Goal: Task Accomplishment & Management: Use online tool/utility

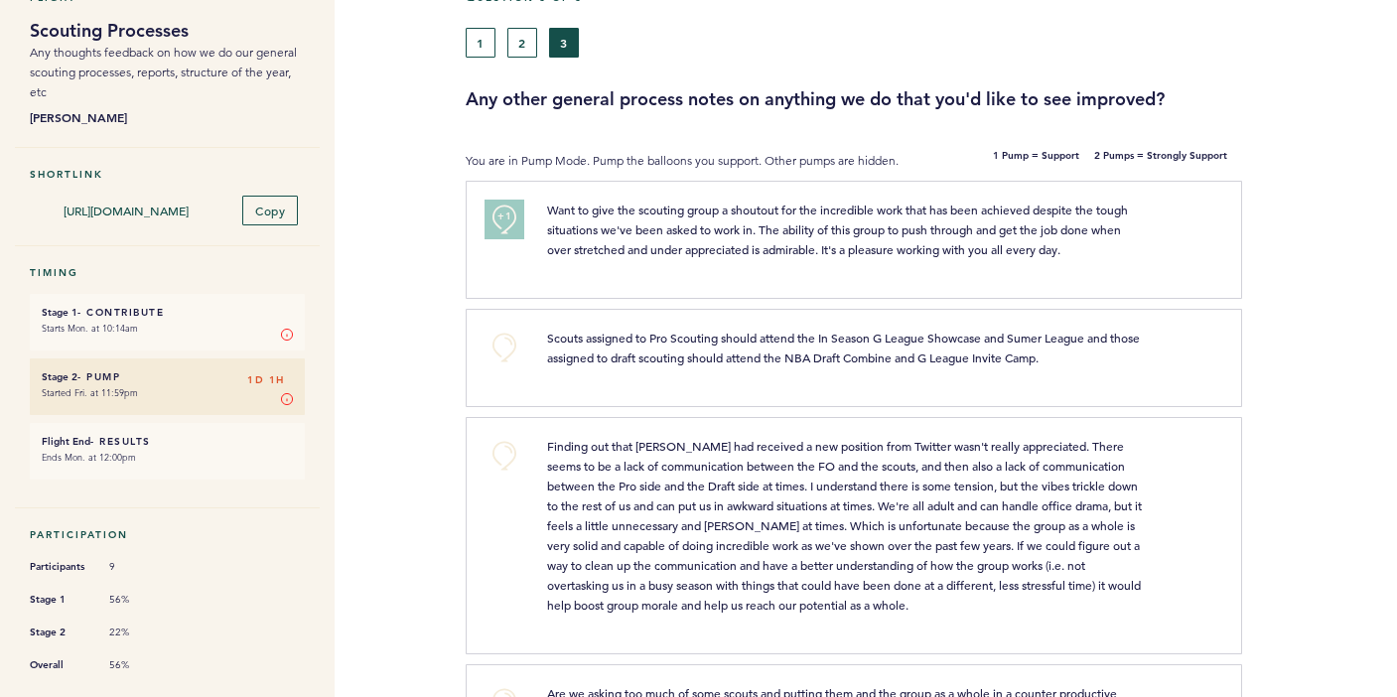
scroll to position [95, 0]
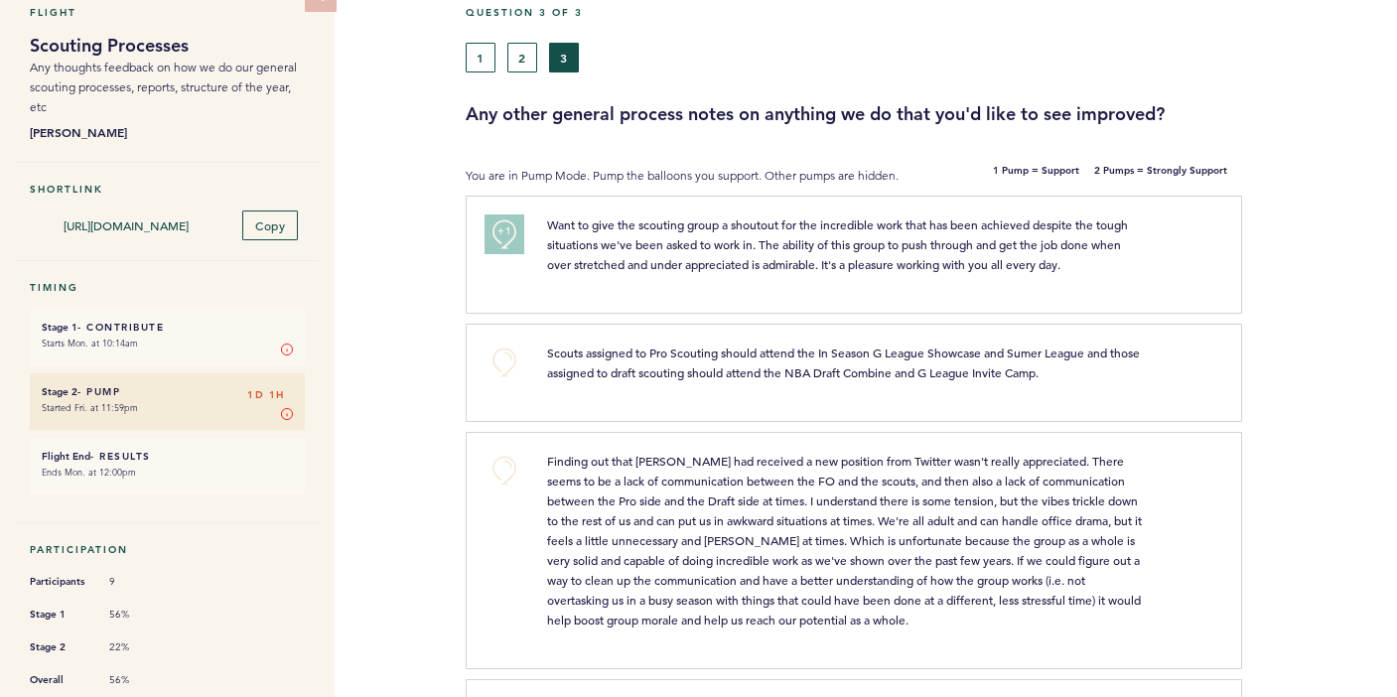
click at [505, 233] on span "+1" at bounding box center [504, 231] width 14 height 20
click at [485, 54] on button "1" at bounding box center [481, 58] width 30 height 30
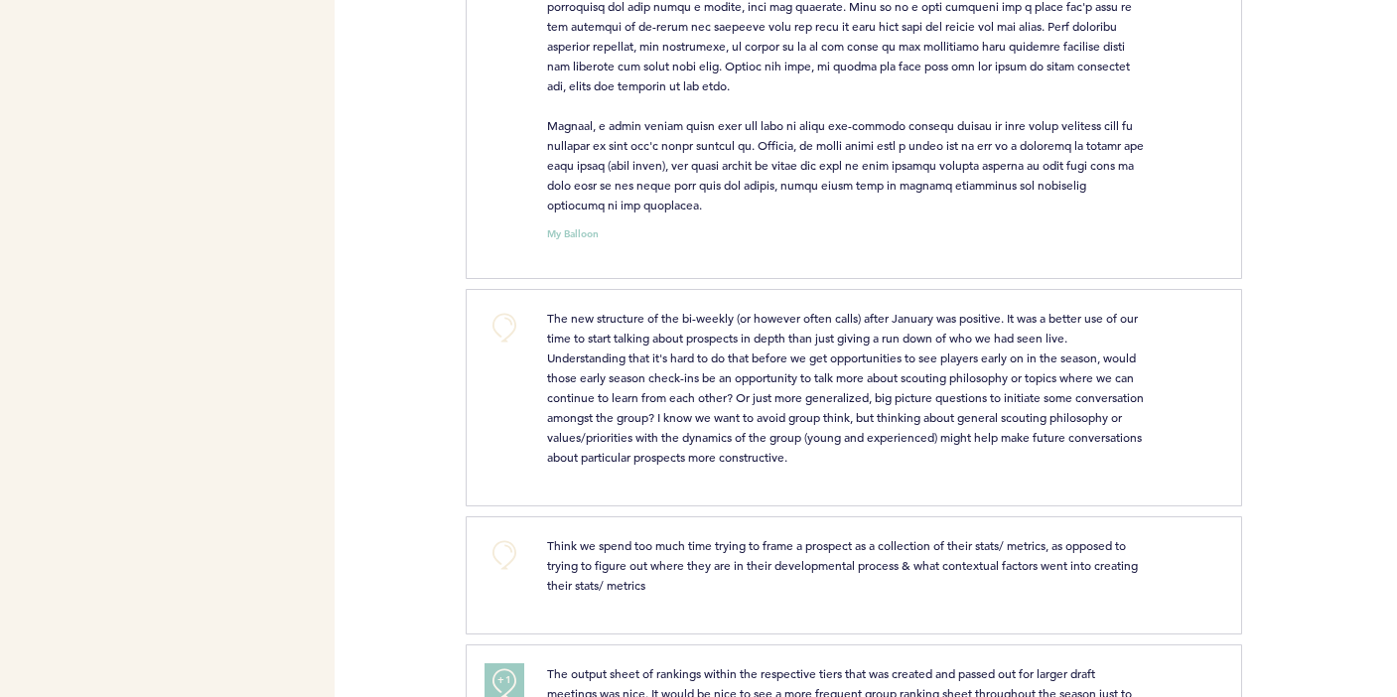
scroll to position [1379, 0]
click at [505, 310] on button "+0" at bounding box center [505, 326] width 40 height 40
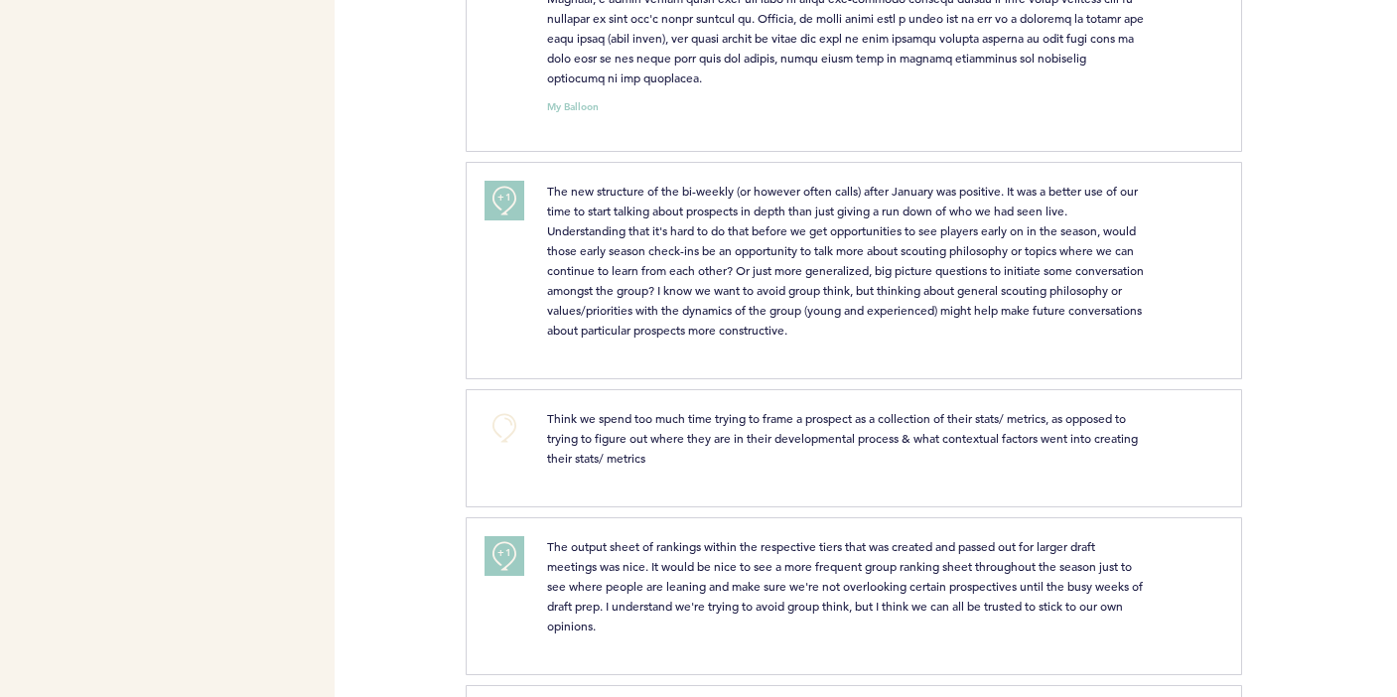
scroll to position [1506, 0]
click at [508, 408] on button "+0" at bounding box center [505, 426] width 40 height 40
click at [508, 198] on span "+1" at bounding box center [504, 196] width 14 height 20
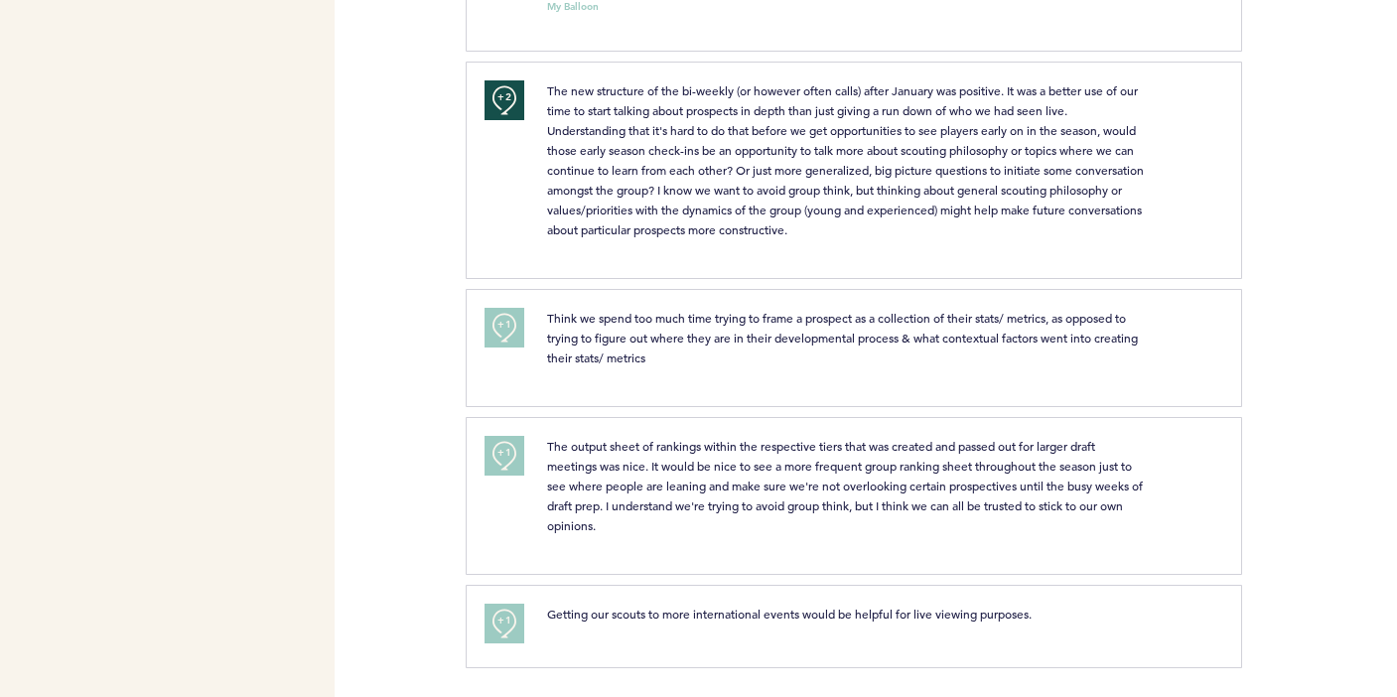
scroll to position [1604, 0]
click at [511, 453] on button "+1" at bounding box center [505, 457] width 40 height 40
click at [511, 453] on button "+2" at bounding box center [505, 457] width 40 height 40
click at [511, 453] on button "+0" at bounding box center [505, 457] width 40 height 40
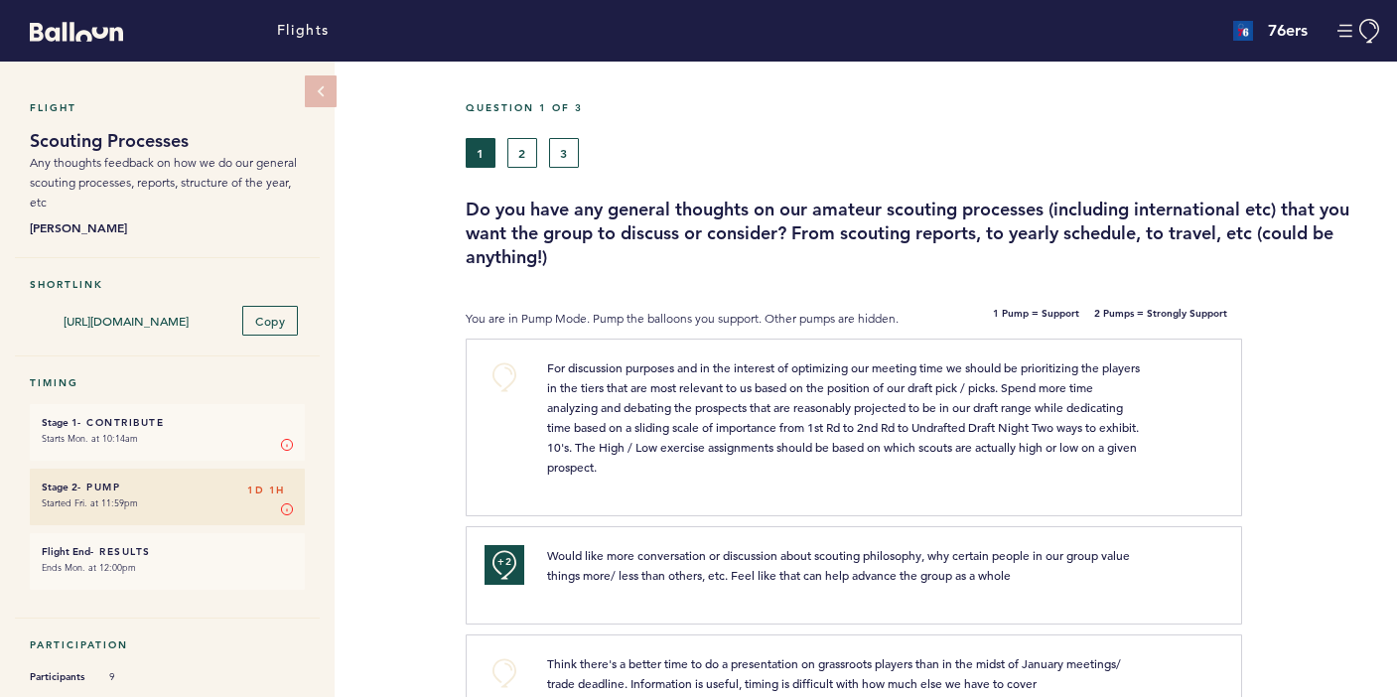
scroll to position [0, 0]
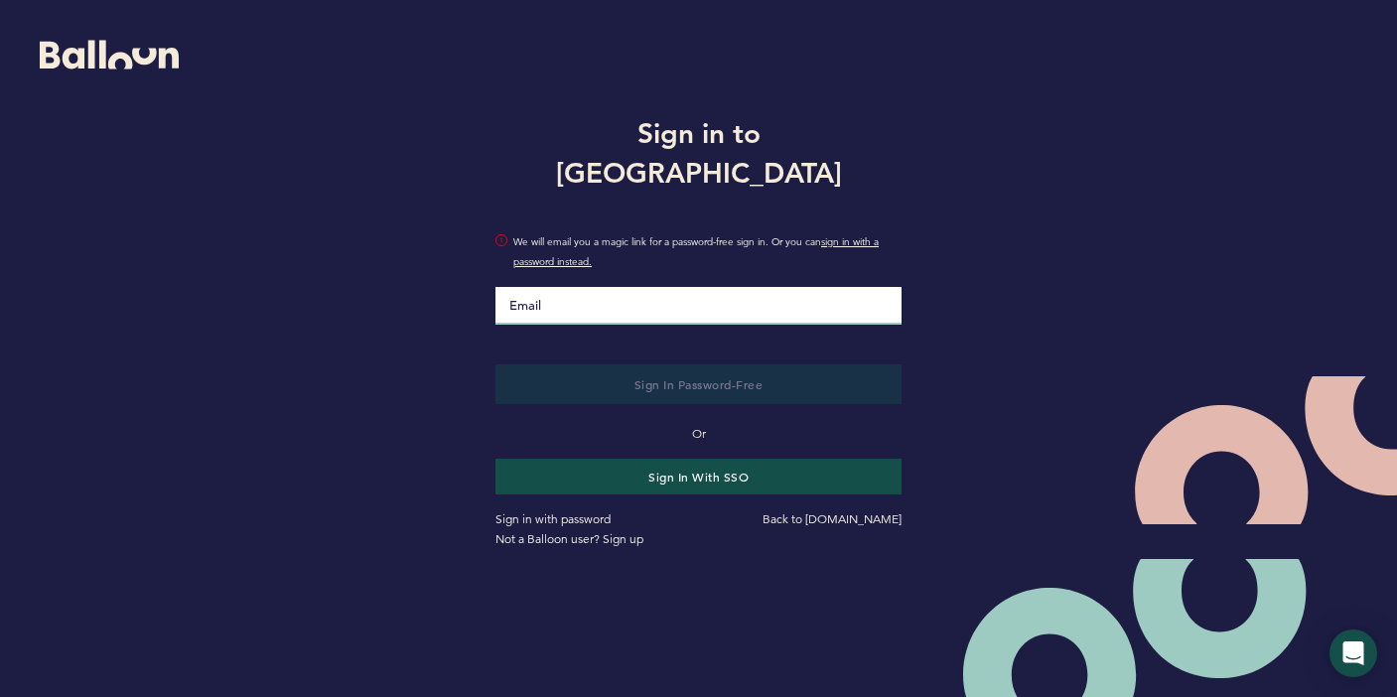
type input "[EMAIL_ADDRESS][DOMAIN_NAME]"
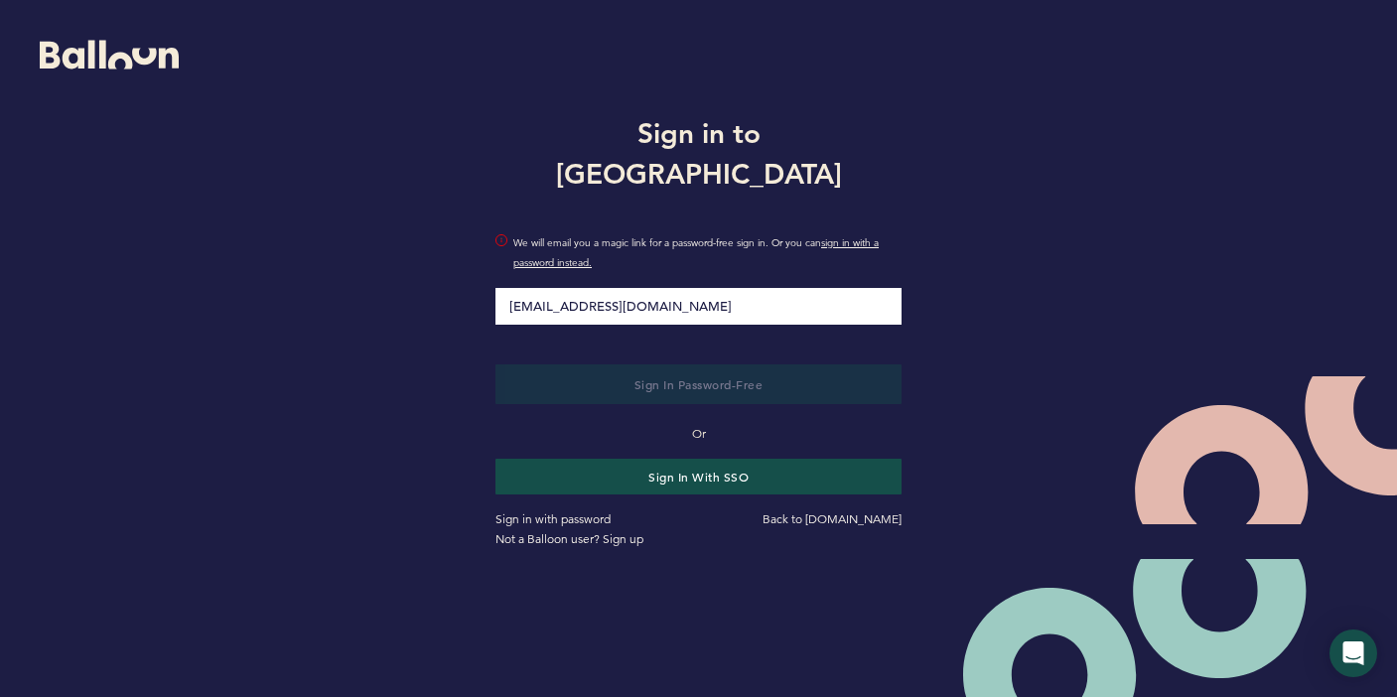
click at [698, 364] on button "Sign in Password-Free" at bounding box center [698, 384] width 406 height 40
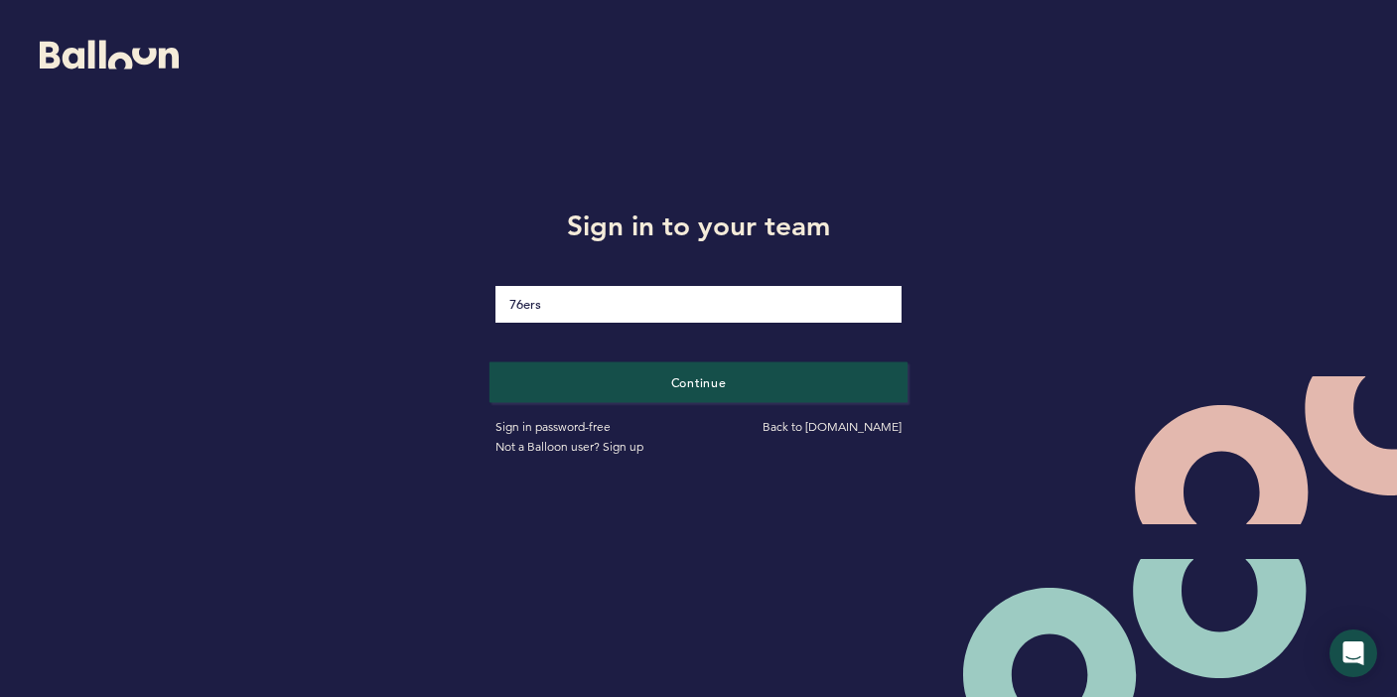
click at [728, 392] on button "Continue" at bounding box center [699, 381] width 418 height 41
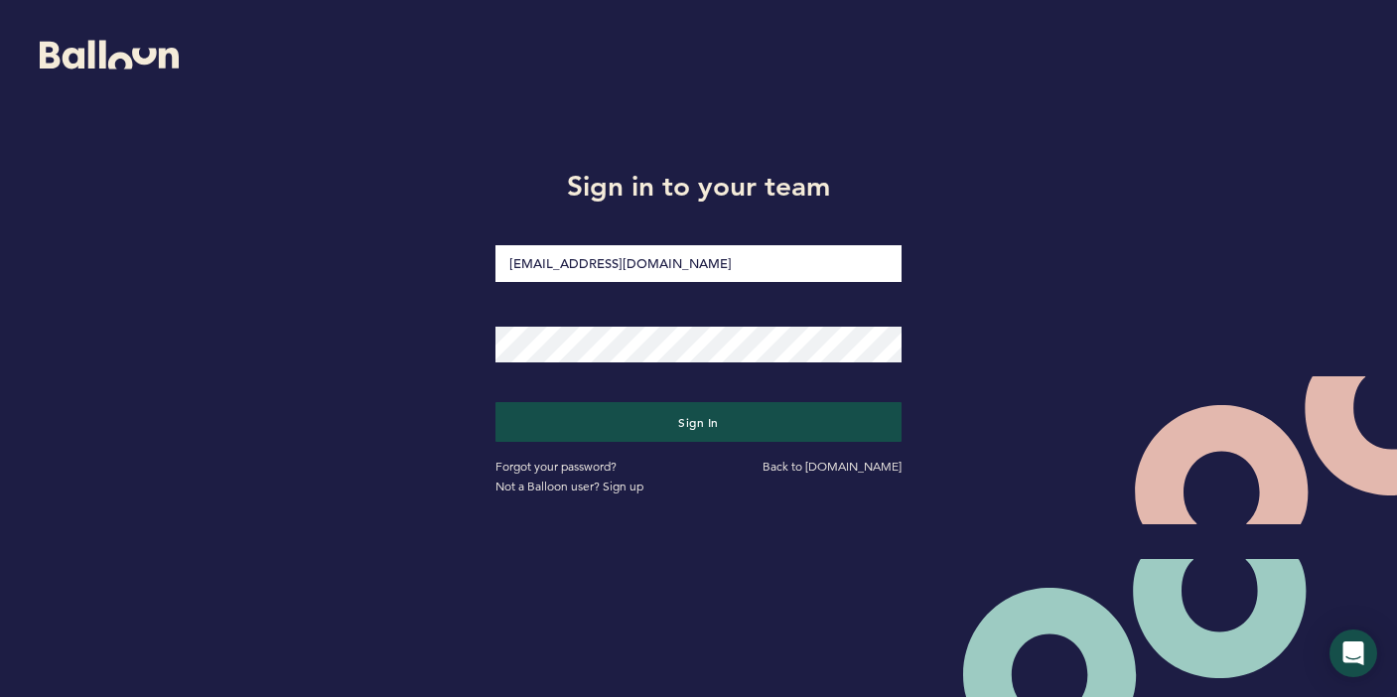
click at [698, 422] on button "Sign in" at bounding box center [698, 422] width 406 height 40
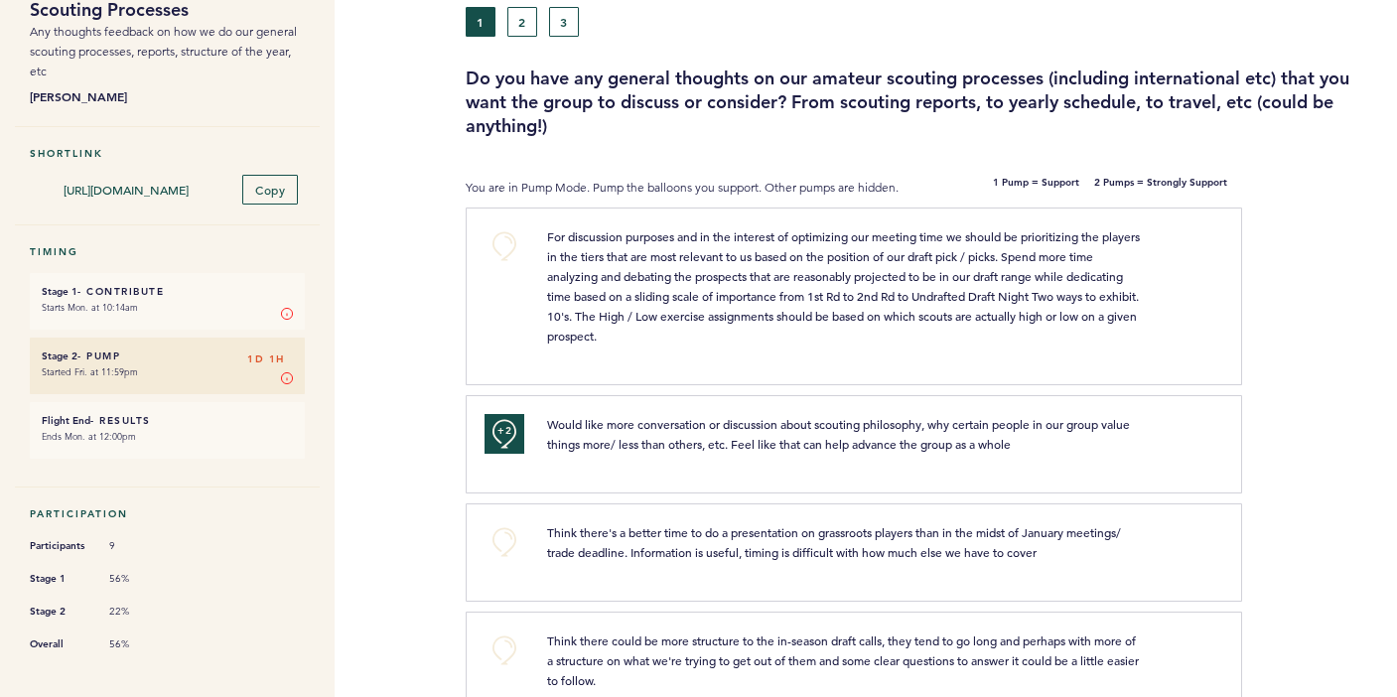
scroll to position [140, 0]
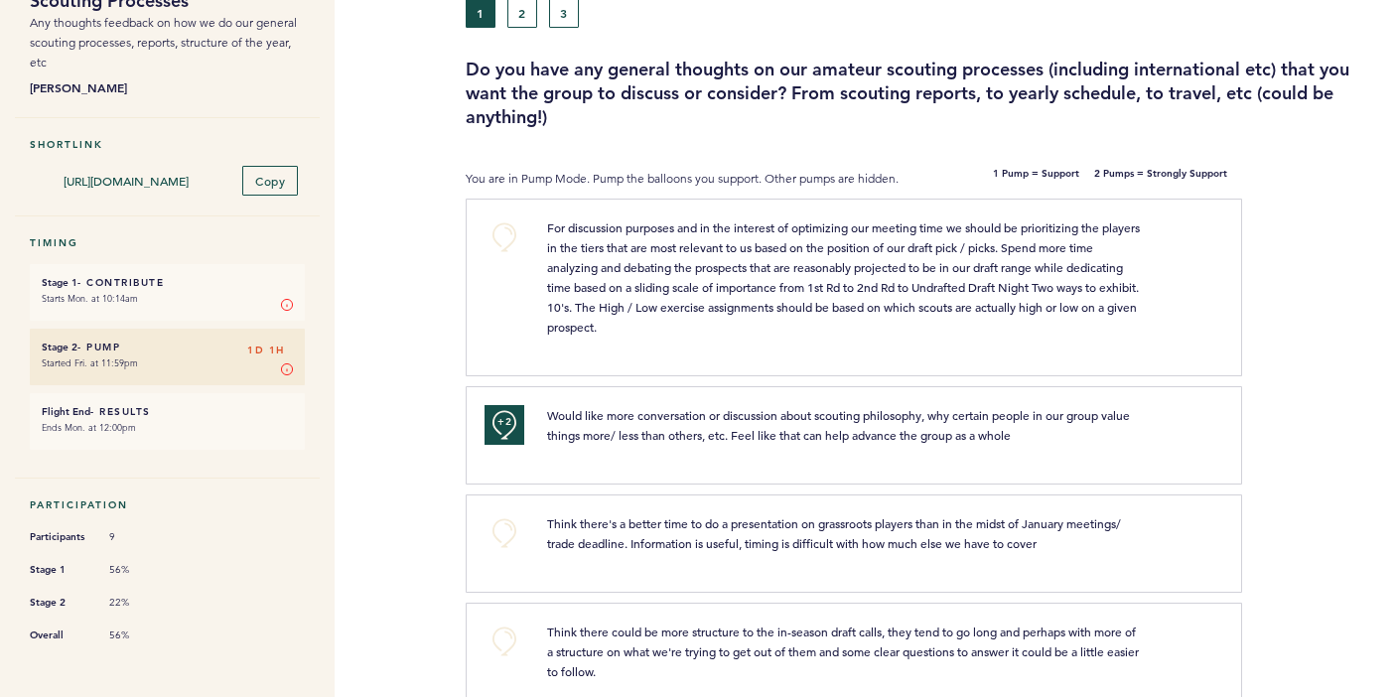
click at [503, 232] on button "+0" at bounding box center [505, 237] width 40 height 40
click at [513, 234] on button "+1" at bounding box center [505, 237] width 40 height 40
click at [501, 237] on span "+2" at bounding box center [504, 234] width 14 height 20
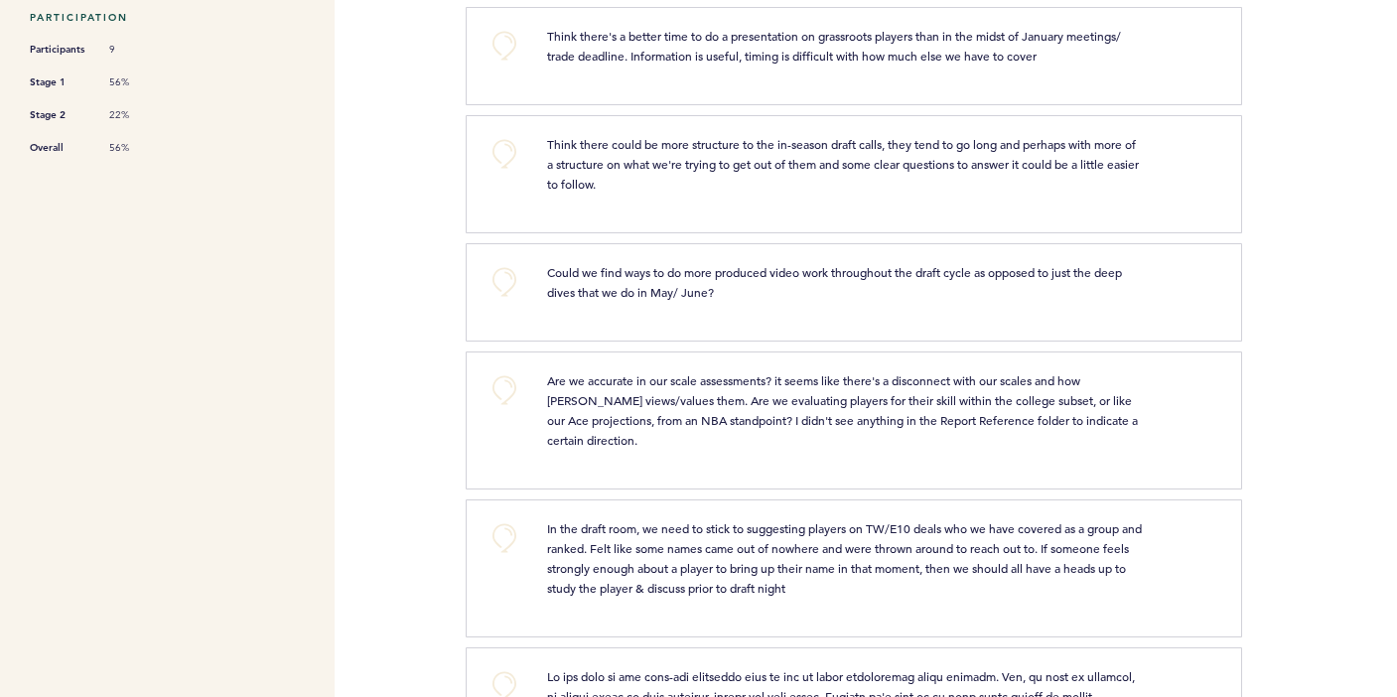
scroll to position [630, 0]
click at [500, 507] on div "+0 In the draft room, we need to stick to suggesting players on TW/E10 deals wh…" at bounding box center [854, 566] width 776 height 138
click at [501, 529] on button "+0" at bounding box center [505, 536] width 40 height 40
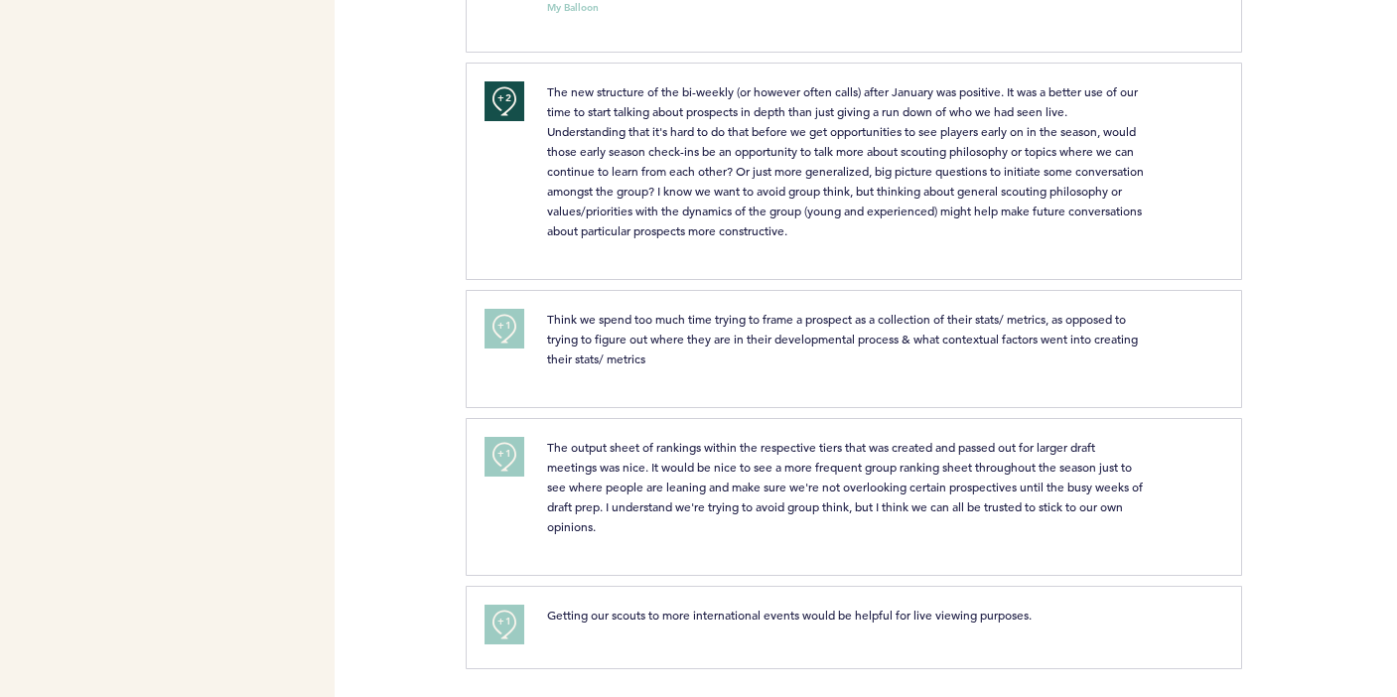
scroll to position [0, 0]
click at [522, 344] on button "+1" at bounding box center [505, 329] width 40 height 40
click at [522, 344] on button "+2" at bounding box center [505, 329] width 40 height 40
click at [522, 344] on button "+0" at bounding box center [505, 329] width 40 height 40
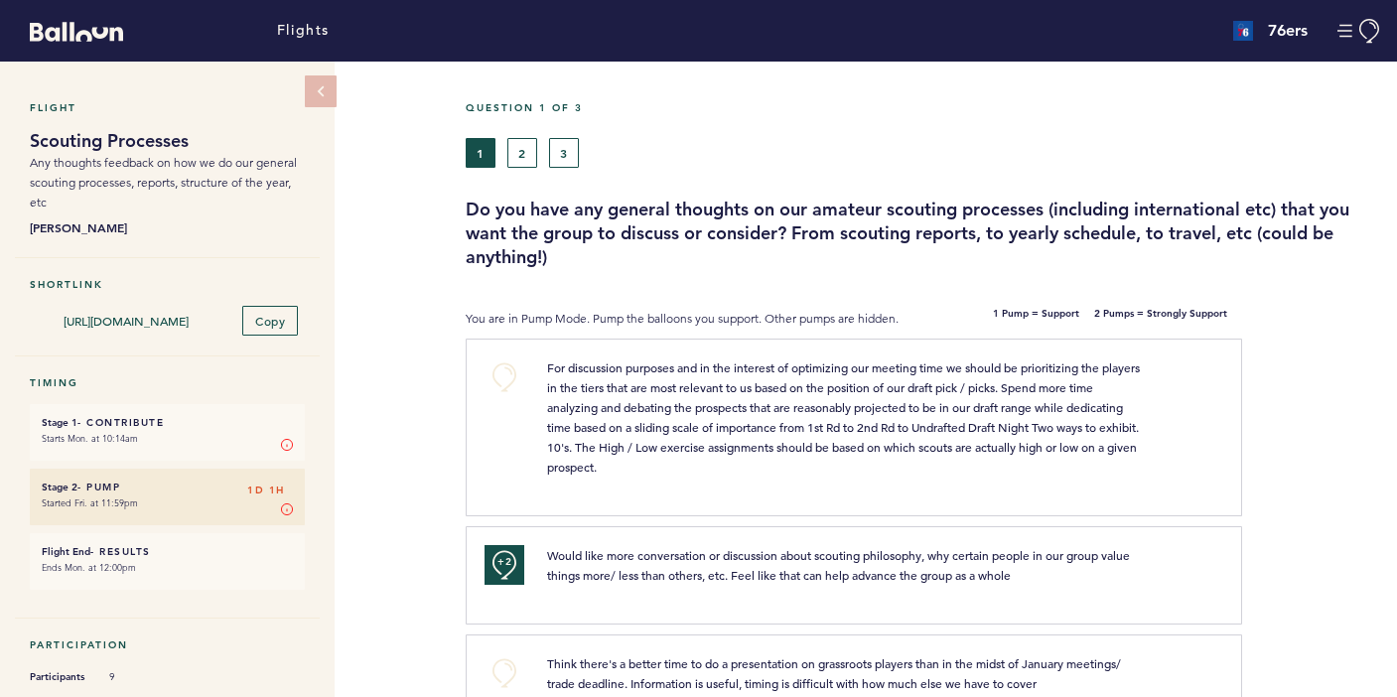
click at [522, 159] on button "2" at bounding box center [522, 153] width 30 height 30
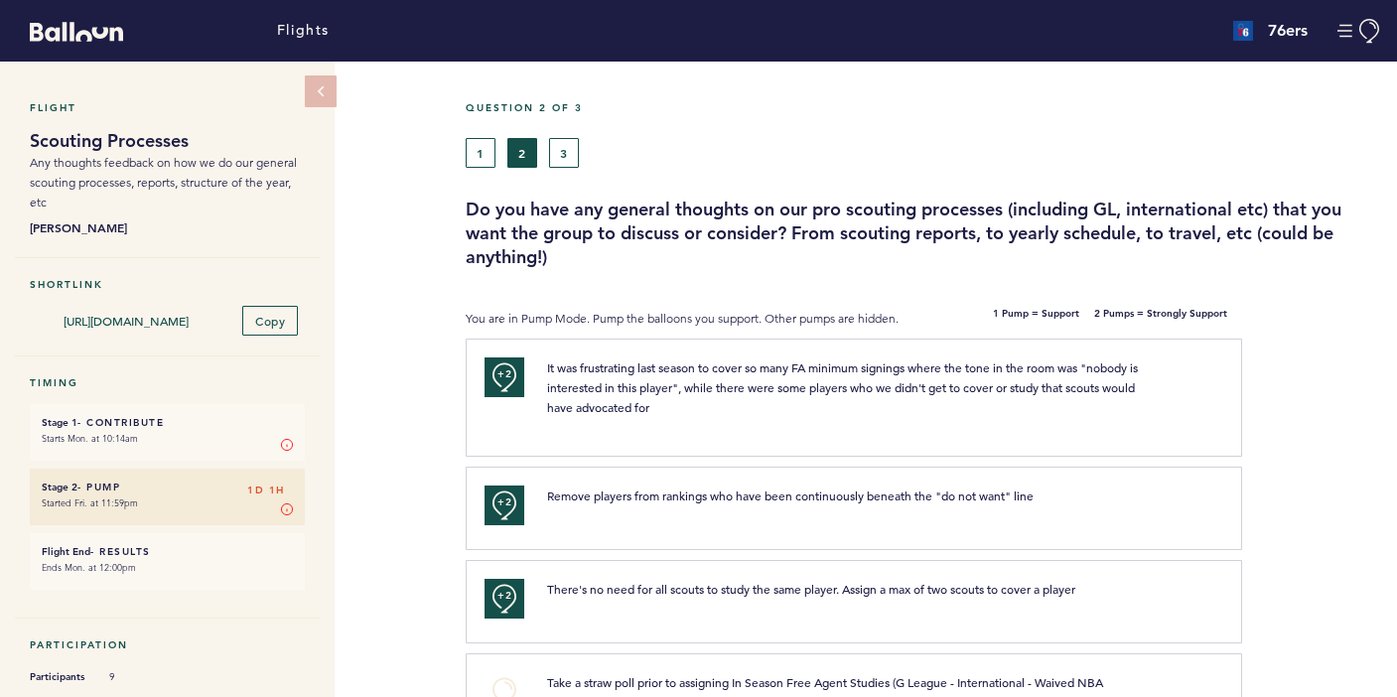
click at [502, 374] on span "+2" at bounding box center [504, 374] width 14 height 20
click at [502, 374] on button "+0" at bounding box center [505, 377] width 40 height 40
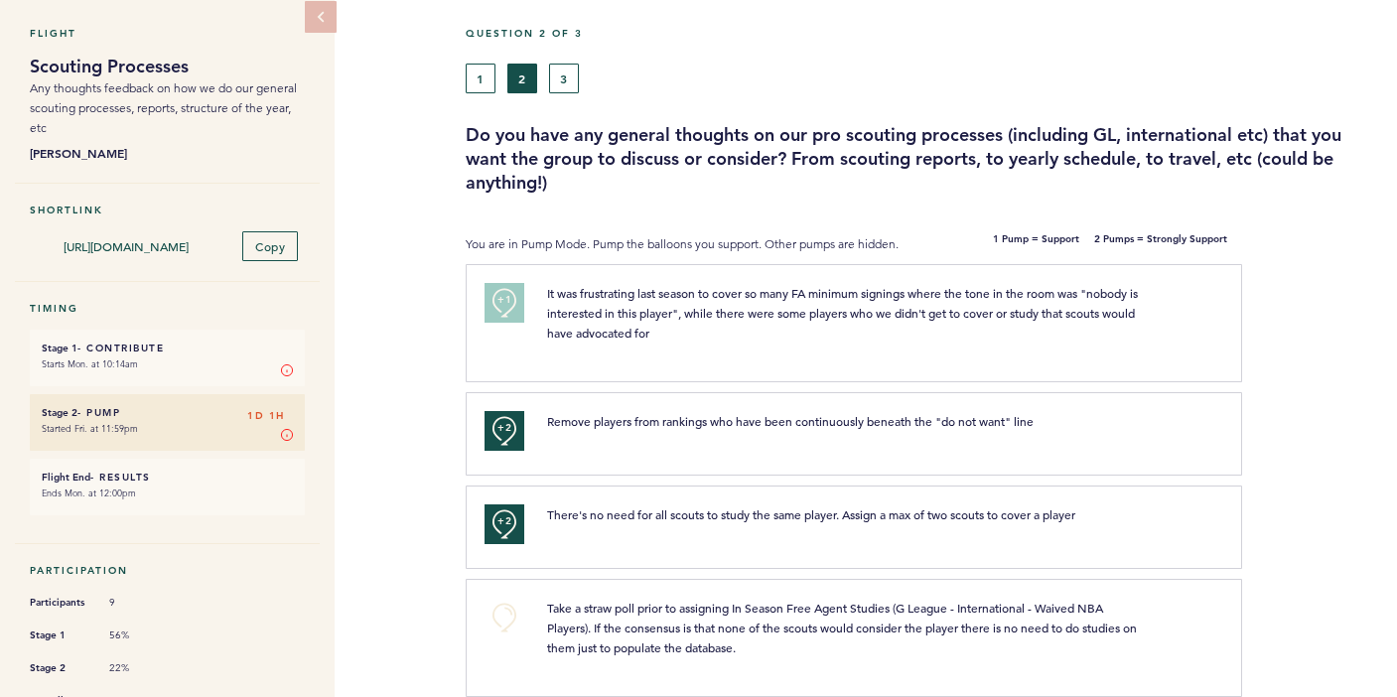
scroll to position [80, 0]
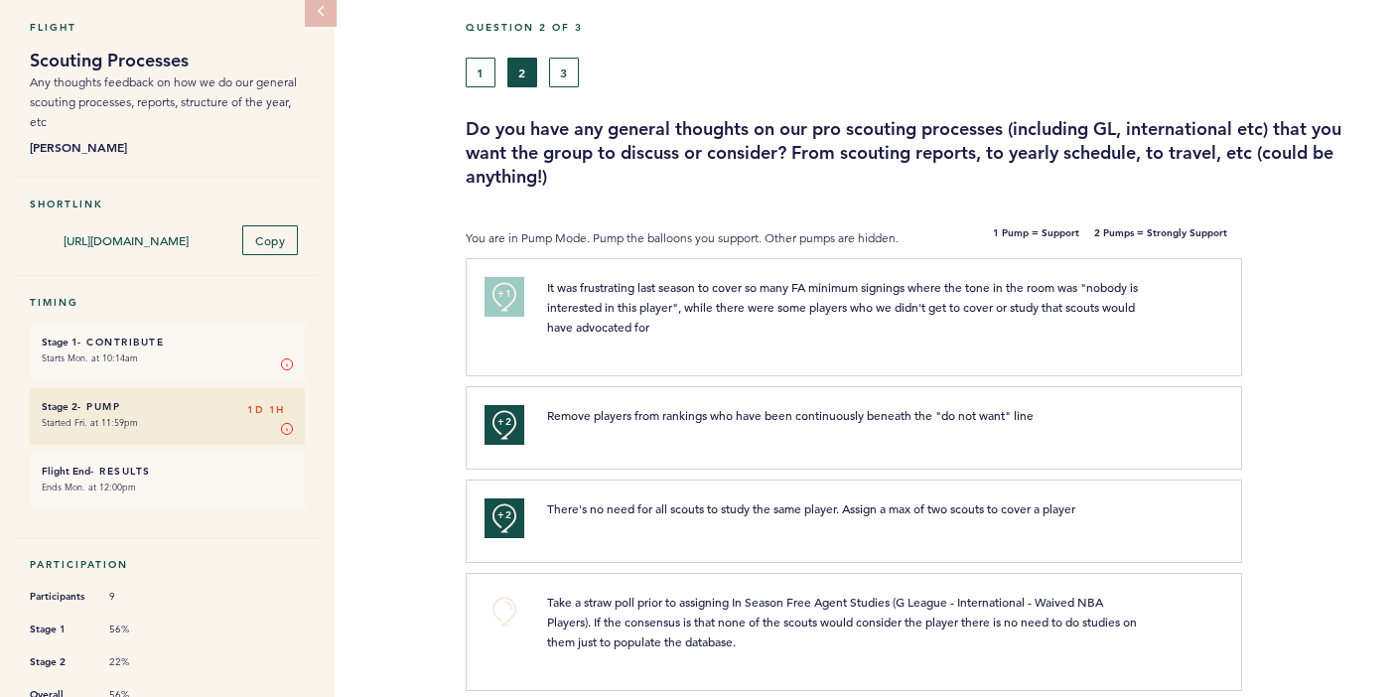
click at [501, 415] on span "+2" at bounding box center [504, 422] width 14 height 20
click at [501, 415] on button "+0" at bounding box center [505, 425] width 40 height 40
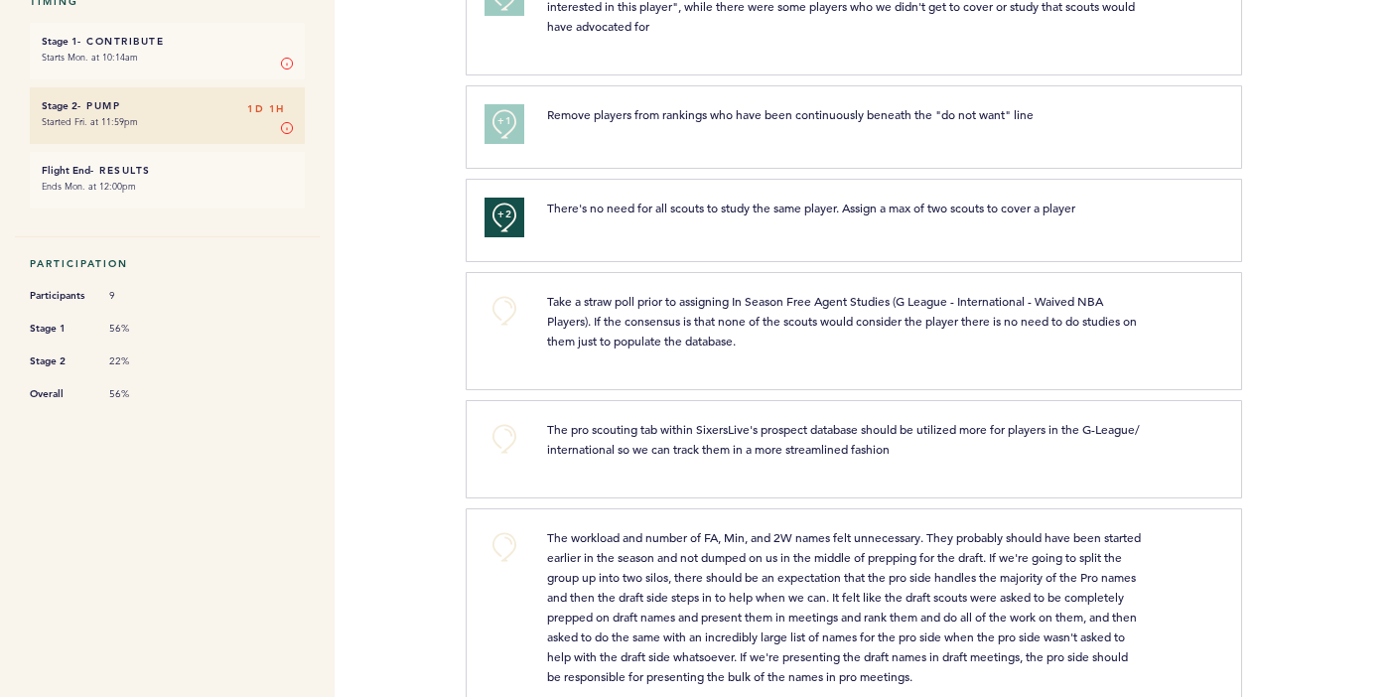
scroll to position [388, 0]
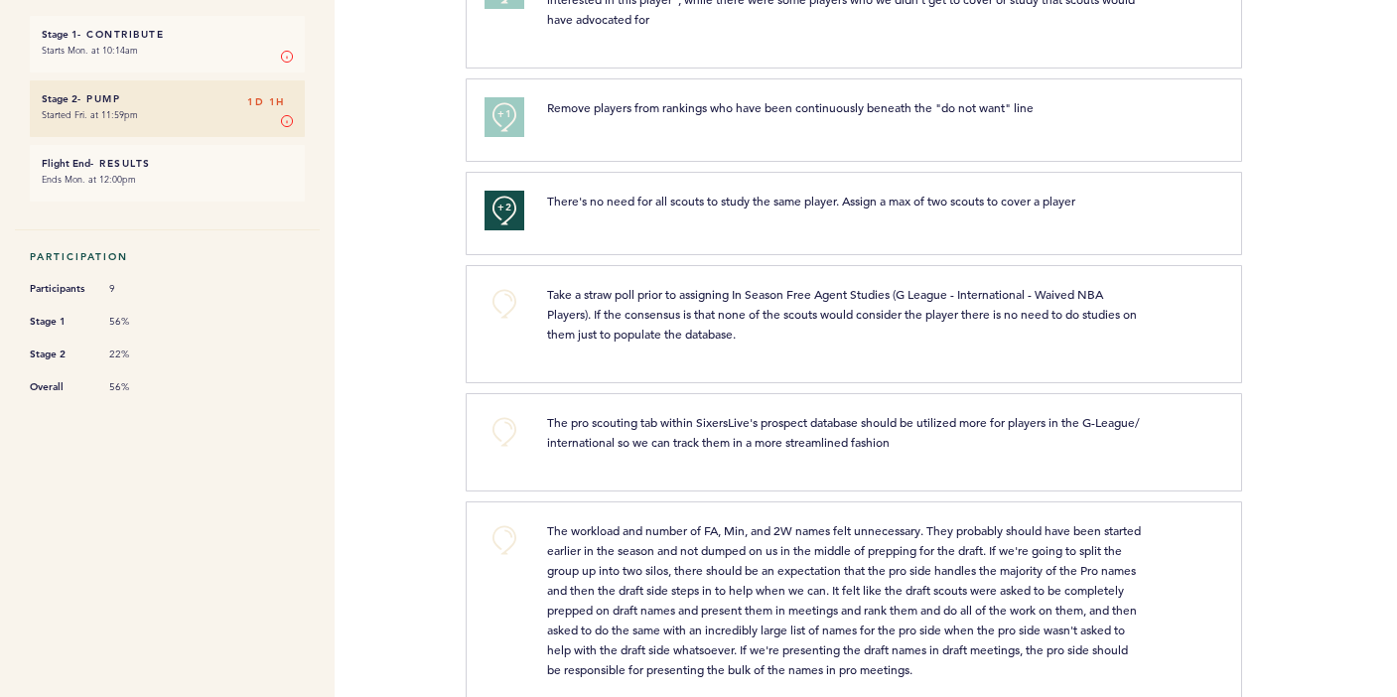
click at [502, 309] on button "+0" at bounding box center [505, 304] width 40 height 40
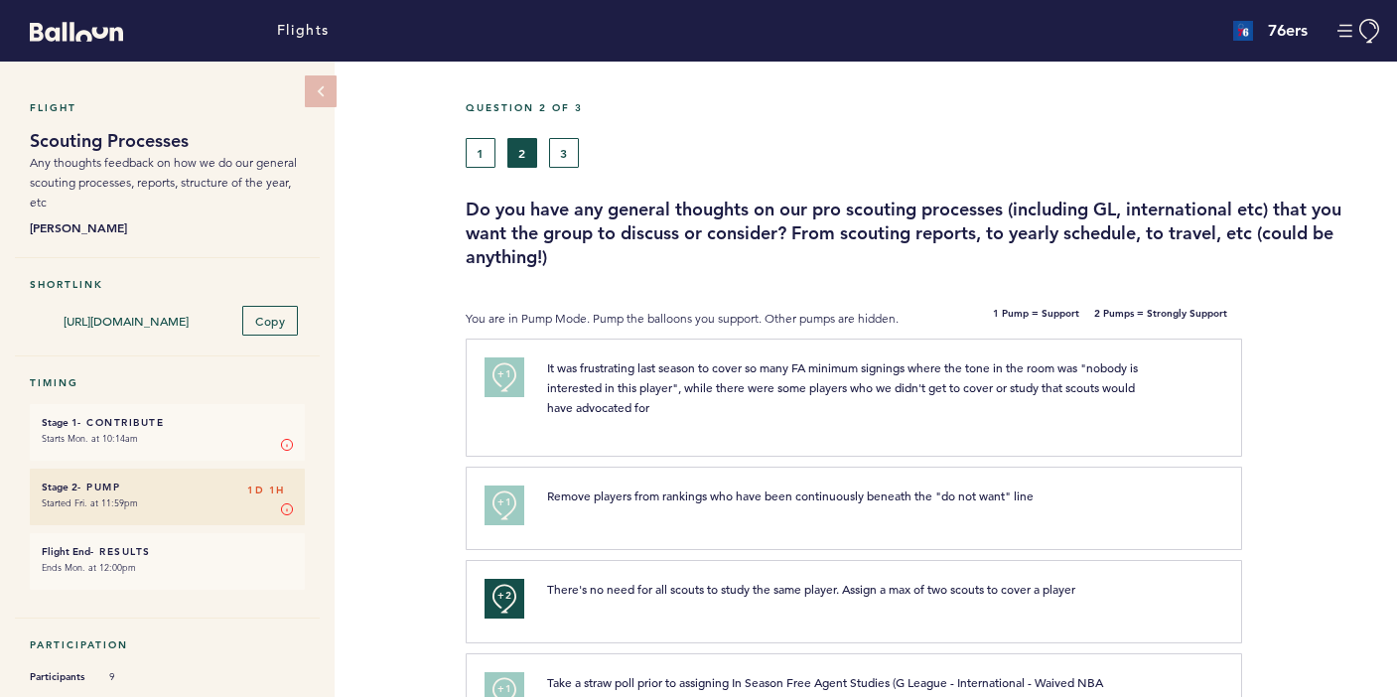
scroll to position [0, 0]
click at [559, 151] on button "3" at bounding box center [564, 153] width 30 height 30
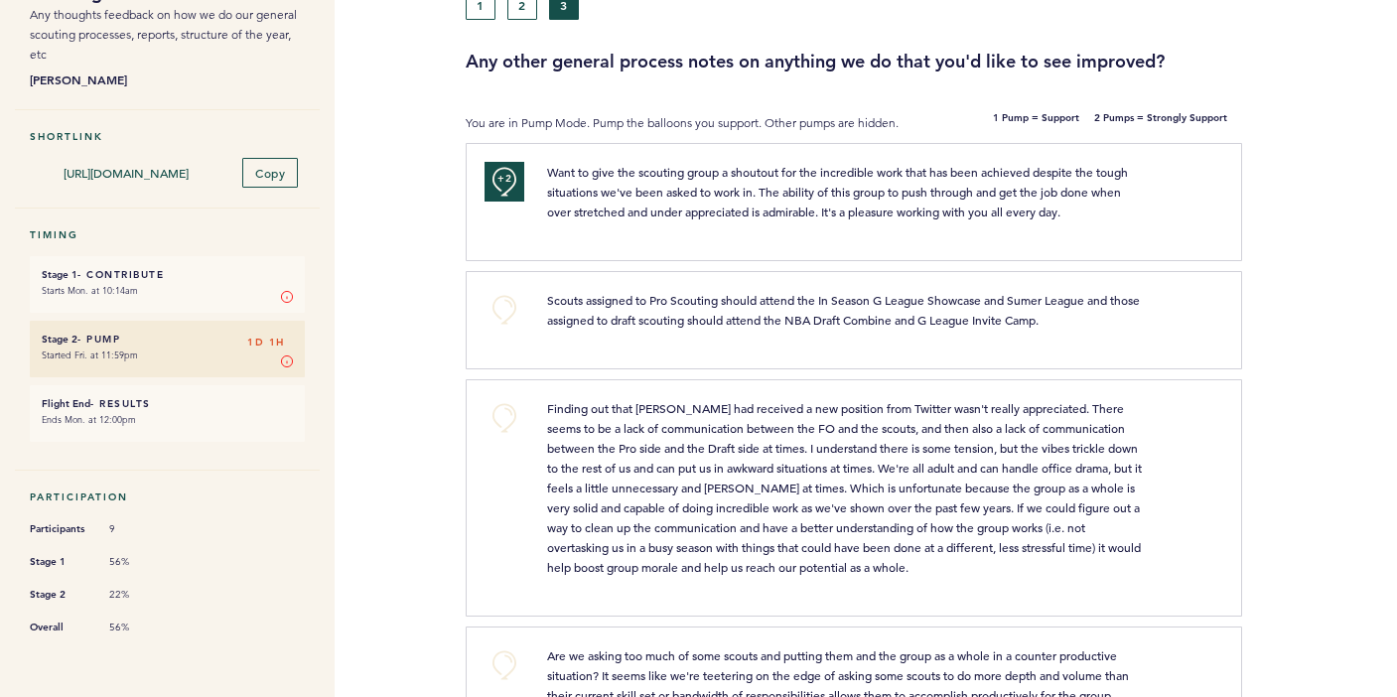
scroll to position [167, 0]
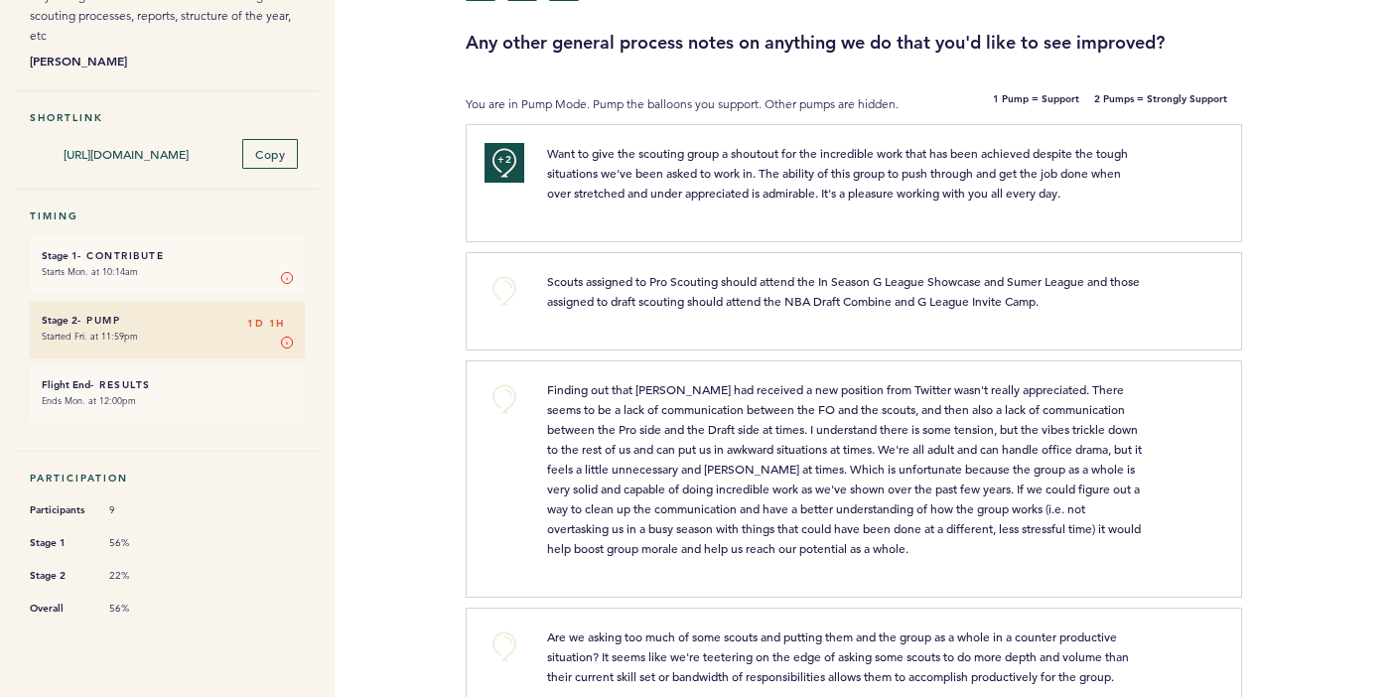
click at [507, 412] on button "+0" at bounding box center [505, 399] width 40 height 40
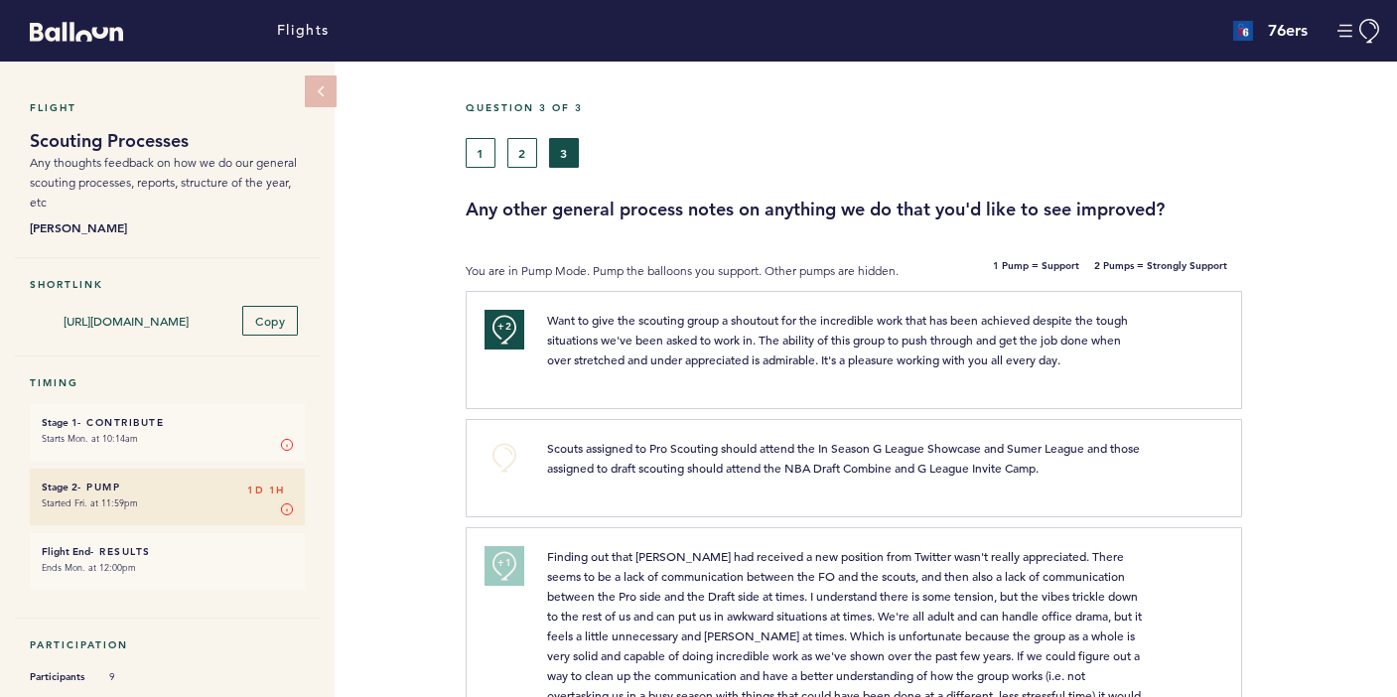
scroll to position [0, 0]
click at [480, 157] on button "1" at bounding box center [481, 153] width 30 height 30
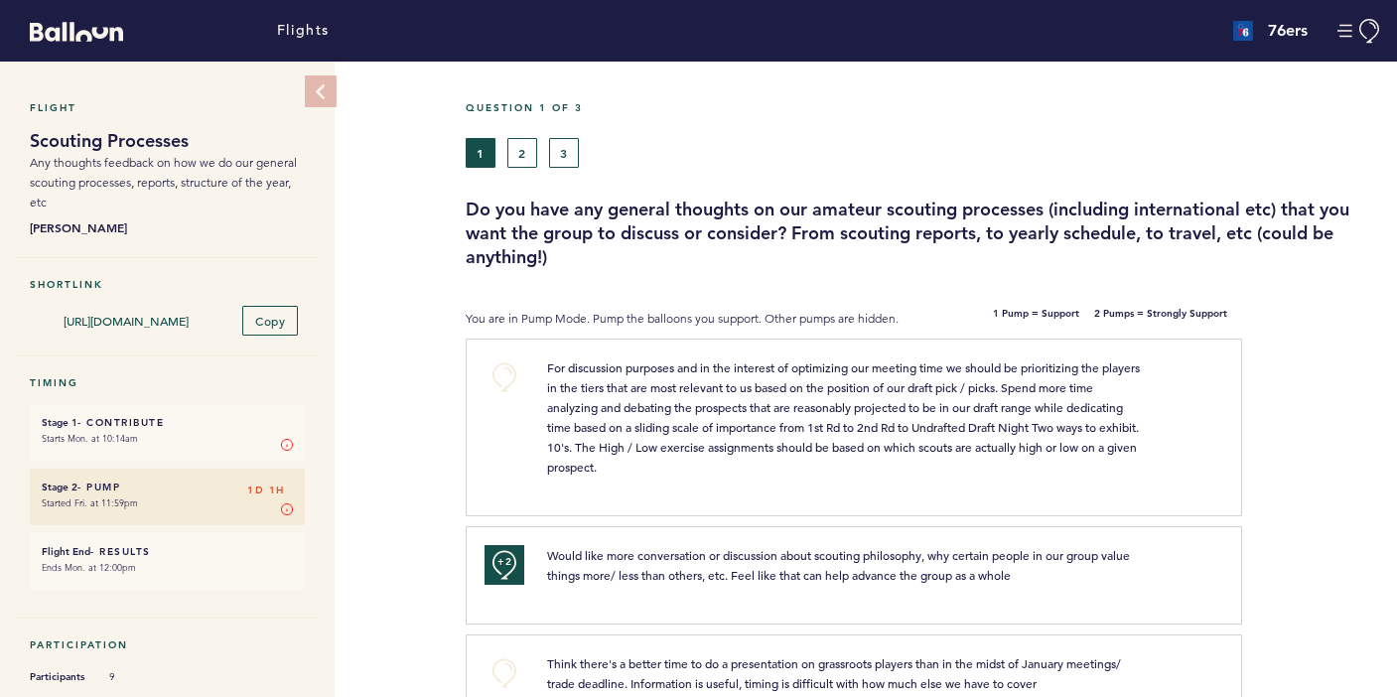
click at [325, 94] on icon at bounding box center [320, 91] width 17 height 17
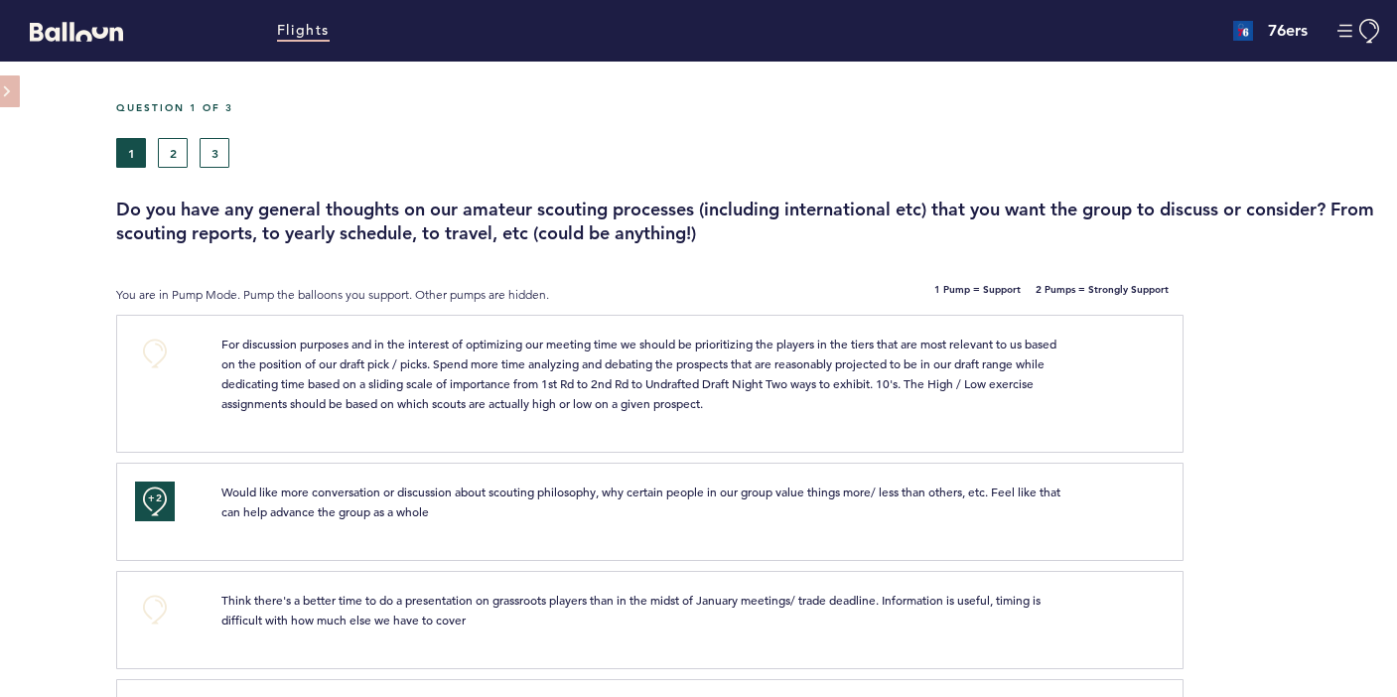
click at [301, 31] on link "Flights" at bounding box center [303, 31] width 53 height 22
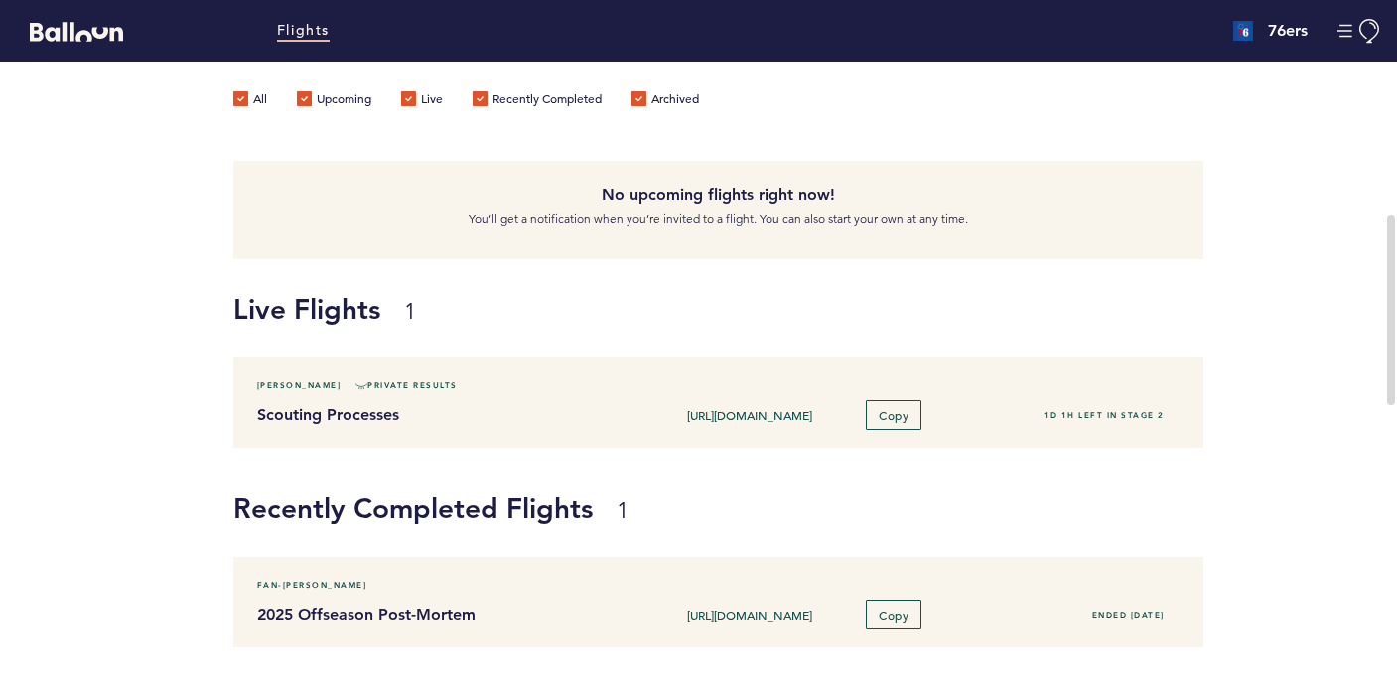
scroll to position [190, 0]
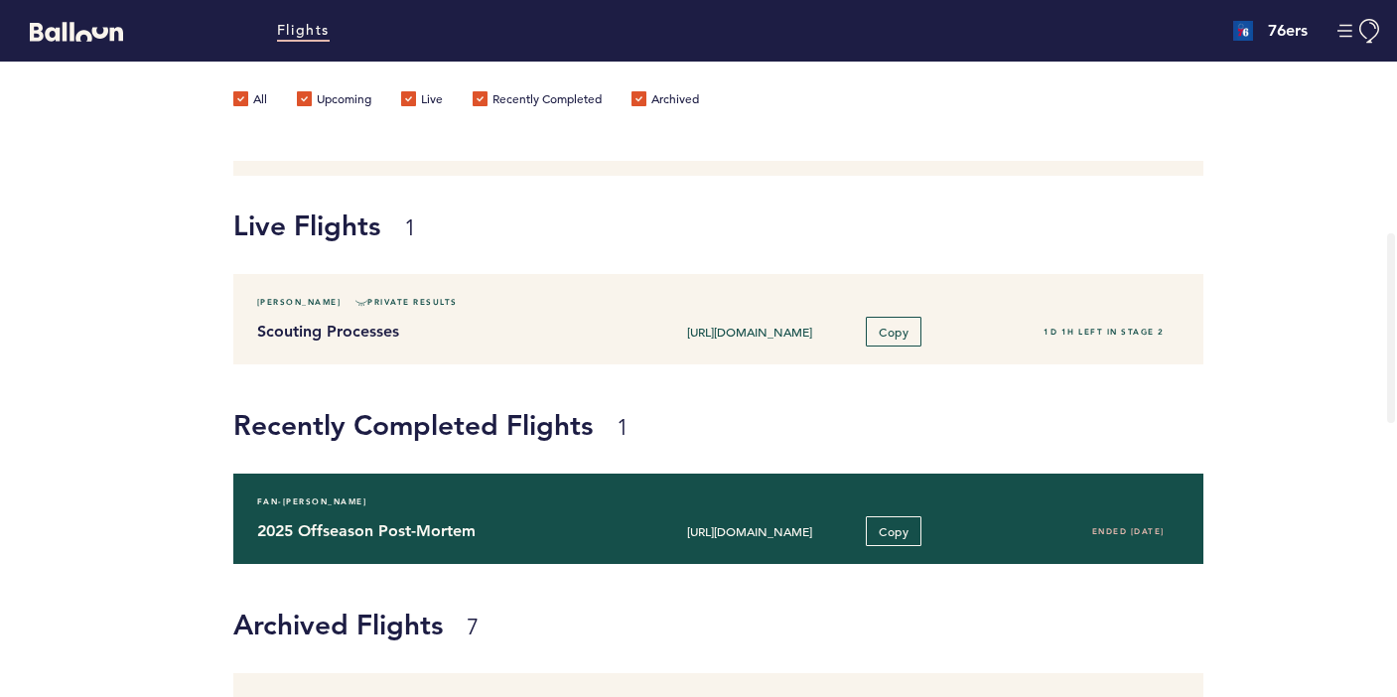
click at [493, 525] on h4 "2025 Offseason Post-Mortem" at bounding box center [440, 531] width 367 height 24
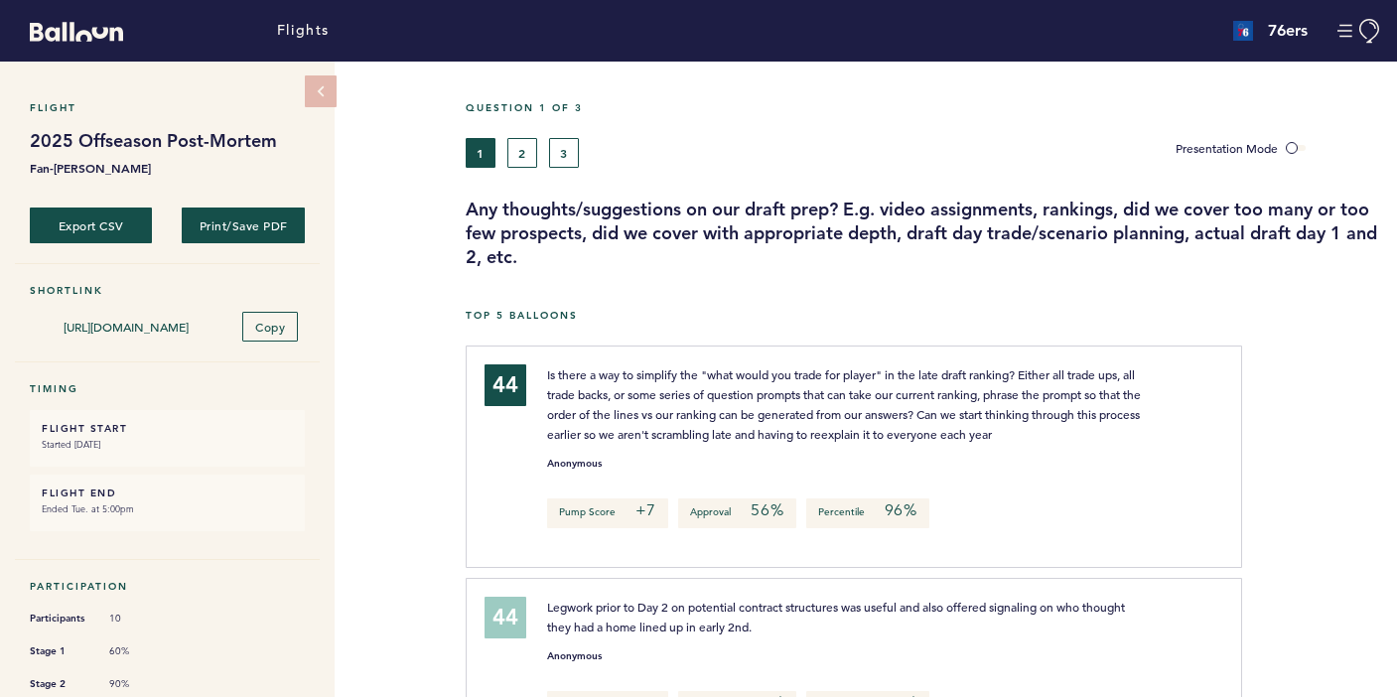
click at [521, 160] on button "2" at bounding box center [522, 153] width 30 height 30
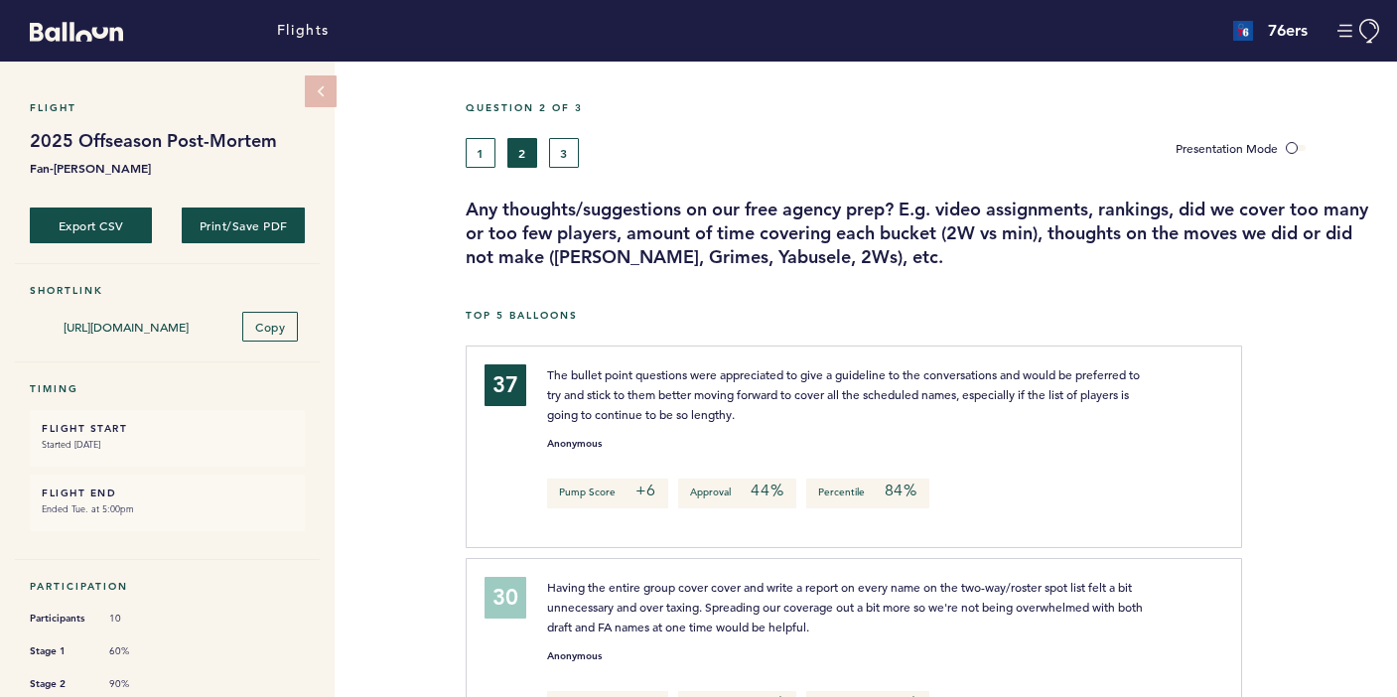
click at [572, 150] on button "3" at bounding box center [564, 153] width 30 height 30
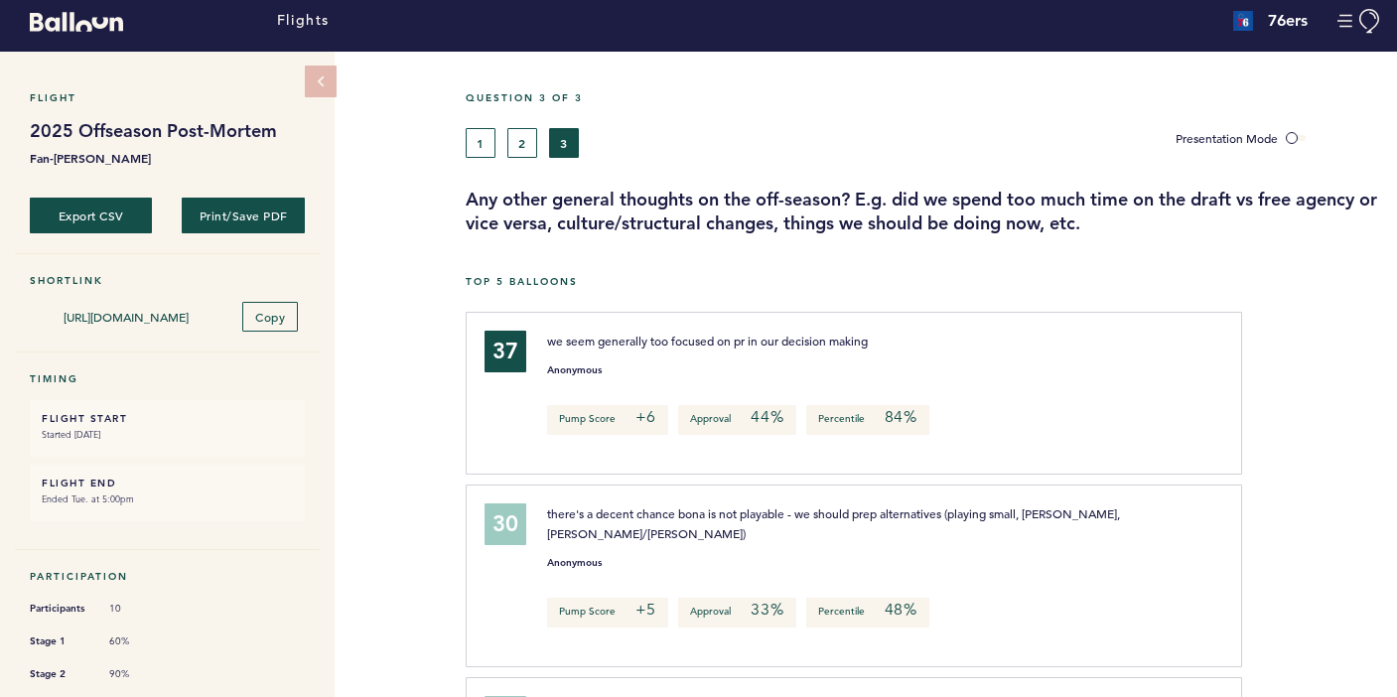
scroll to position [8, 0]
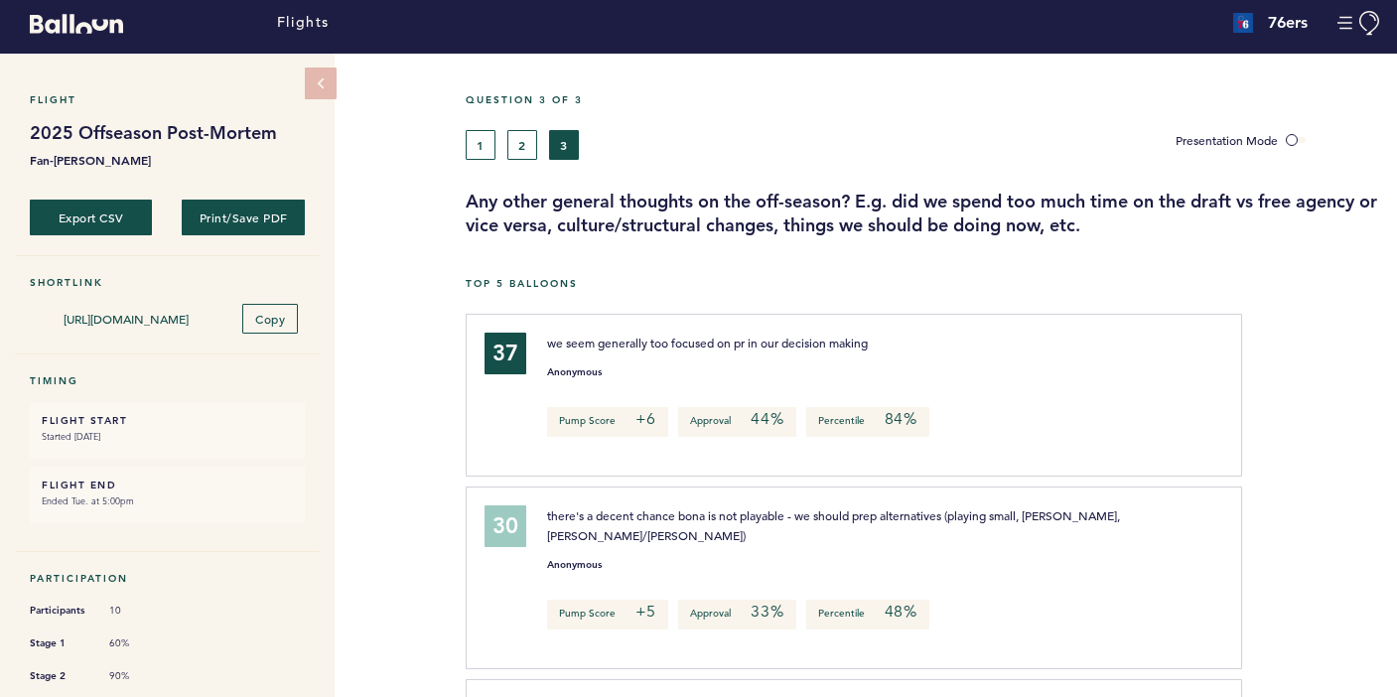
click at [520, 157] on button "2" at bounding box center [522, 145] width 30 height 30
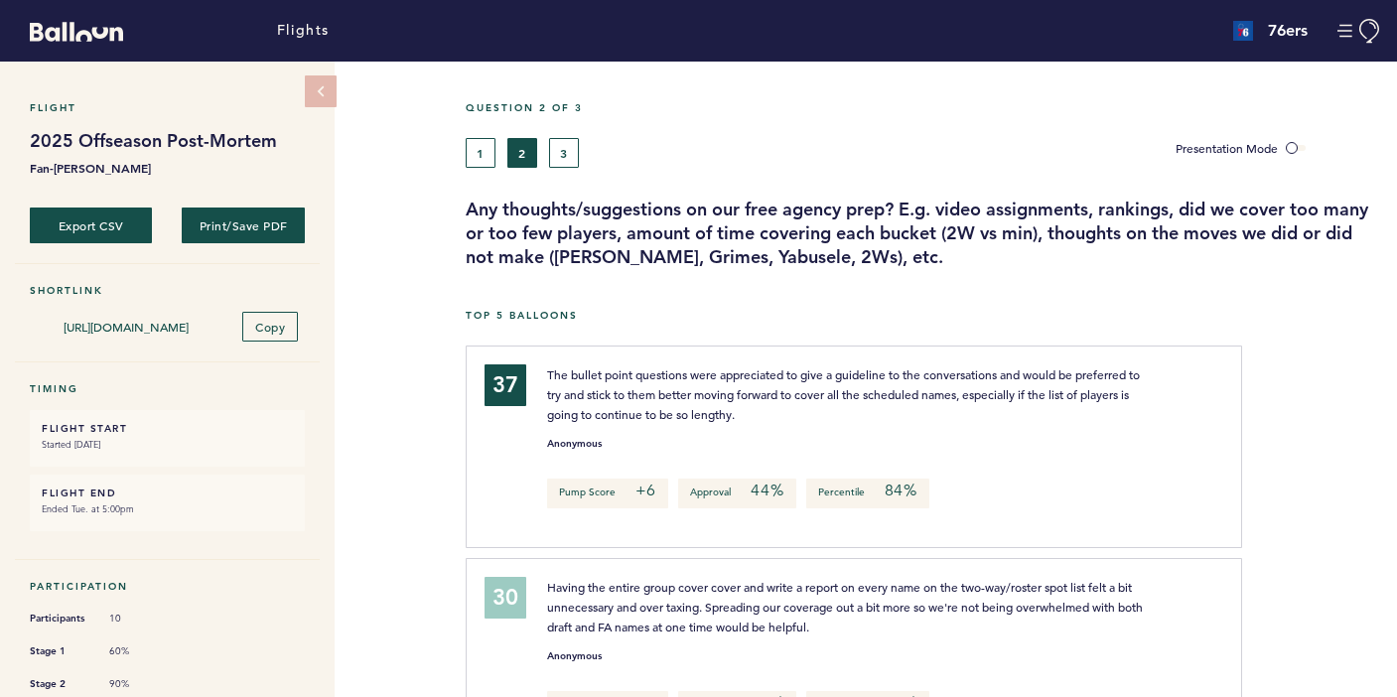
click at [481, 160] on button "1" at bounding box center [481, 153] width 30 height 30
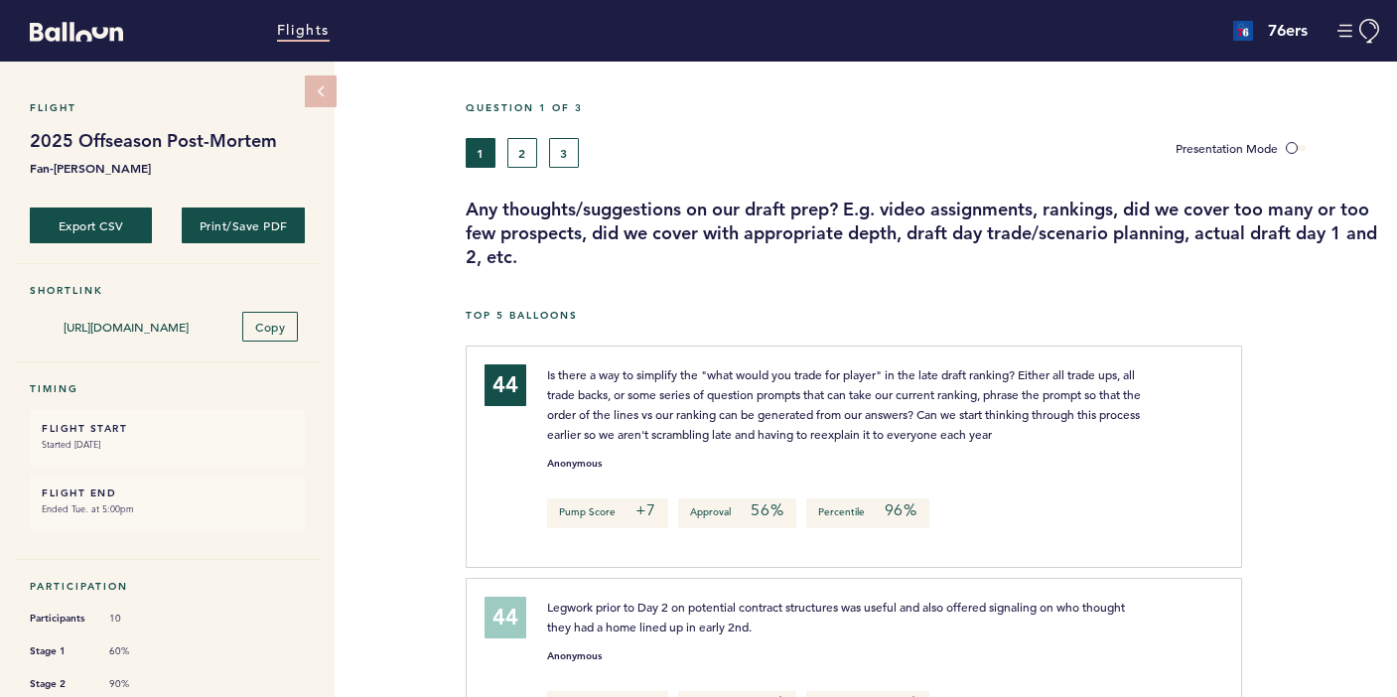
click at [315, 31] on link "Flights" at bounding box center [303, 31] width 53 height 22
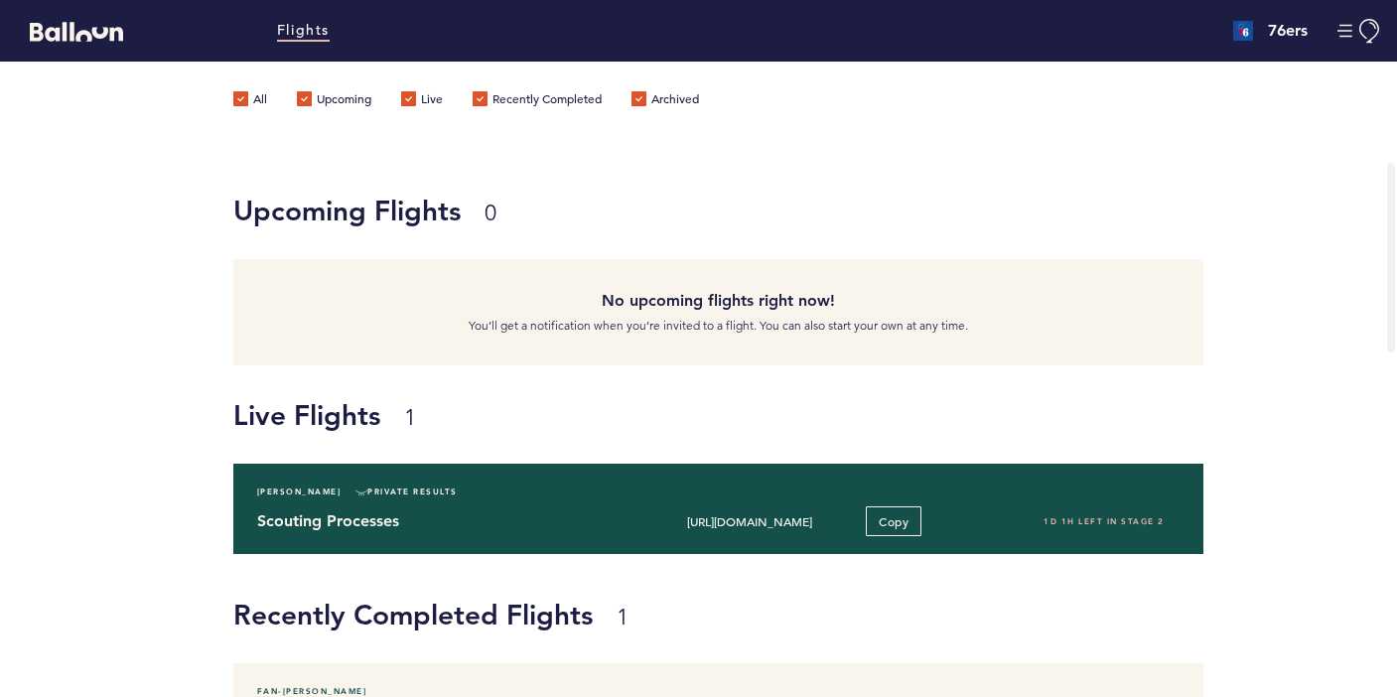
click at [550, 531] on h4 "Scouting Processes" at bounding box center [440, 521] width 367 height 24
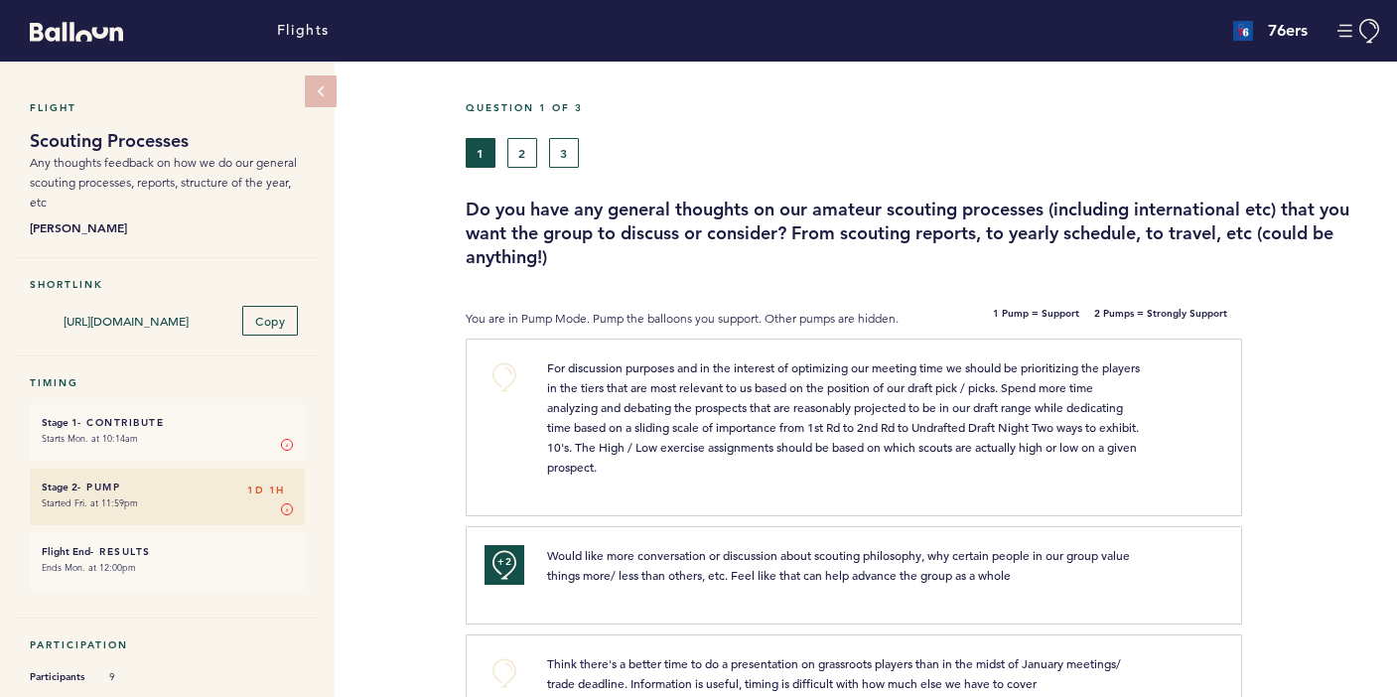
click at [525, 152] on button "2" at bounding box center [522, 153] width 30 height 30
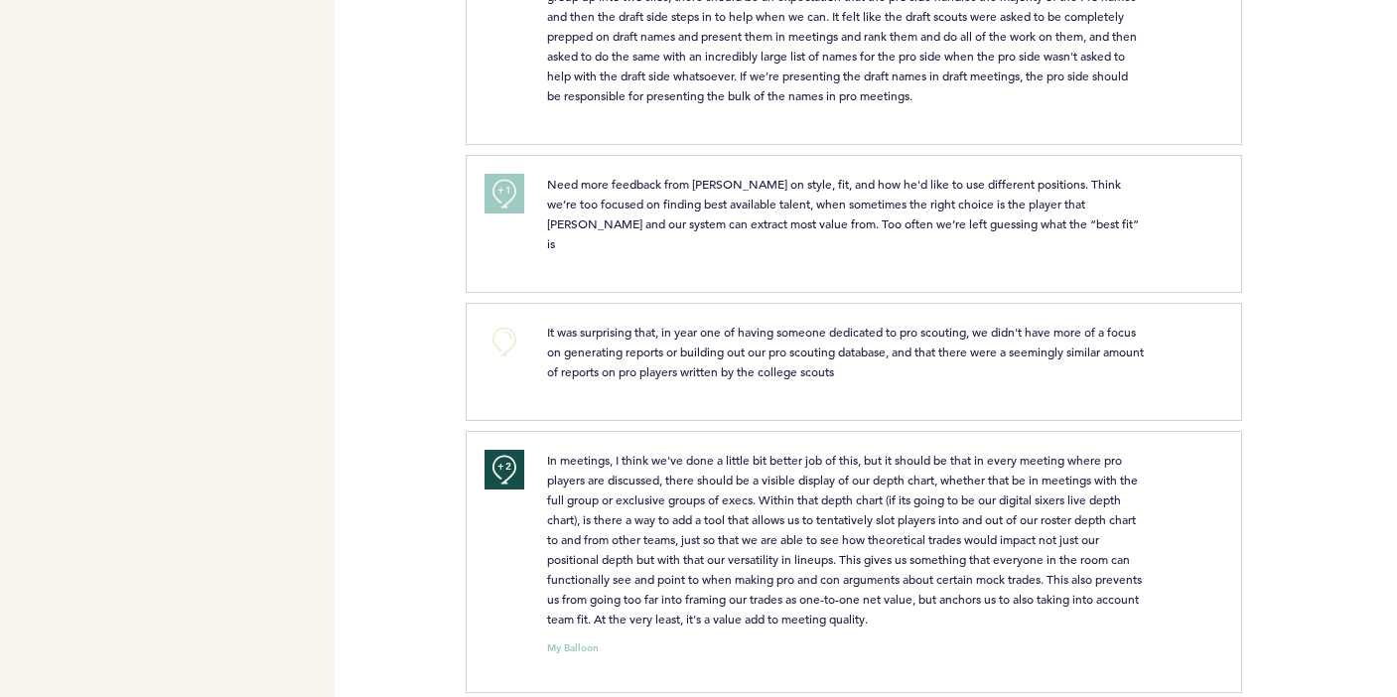
scroll to position [970, 0]
